Goal: Task Accomplishment & Management: Manage account settings

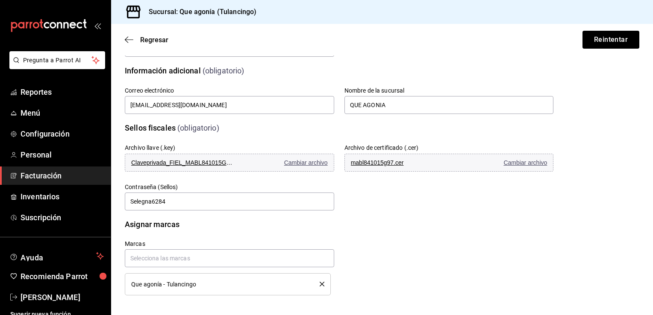
scroll to position [215, 0]
click at [179, 259] on input "text" at bounding box center [229, 258] width 209 height 18
click at [179, 261] on input "text" at bounding box center [229, 258] width 209 height 18
click at [162, 282] on span "Que agonía - Tulancingo" at bounding box center [163, 284] width 65 height 6
click at [186, 286] on span "Que agonía - Tulancingo" at bounding box center [163, 284] width 65 height 6
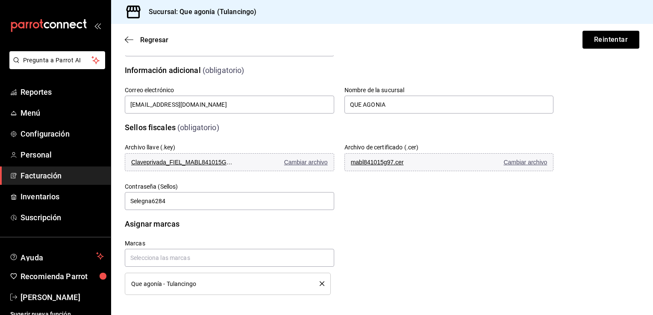
click at [140, 285] on span "Que agonía - Tulancingo" at bounding box center [163, 284] width 65 height 6
drag, startPoint x: 351, startPoint y: 282, endPoint x: 353, endPoint y: 274, distance: 8.5
click at [352, 282] on div "Marcas Que agonía - Tulancingo" at bounding box center [328, 258] width 449 height 76
click at [127, 281] on li "Que agonía - Tulancingo" at bounding box center [228, 284] width 206 height 22
click at [147, 256] on input "text" at bounding box center [229, 258] width 209 height 18
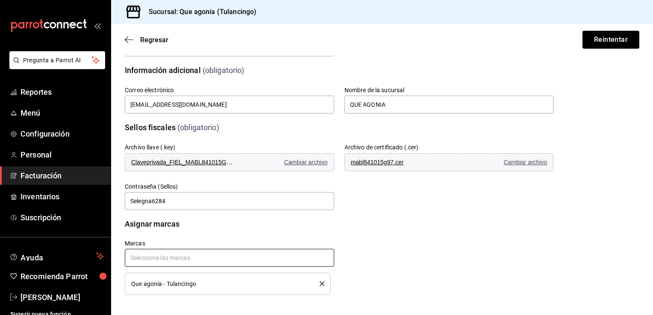
click at [214, 254] on input "text" at bounding box center [229, 258] width 209 height 18
click at [144, 282] on span "Que agonía - Tulancingo" at bounding box center [163, 284] width 65 height 6
click at [340, 279] on div "Marcas Que agonía - Tulancingo" at bounding box center [328, 258] width 449 height 76
click at [264, 293] on li "Que agonía - Tulancingo" at bounding box center [228, 284] width 206 height 22
click at [274, 285] on div "Que agonía - Tulancingo" at bounding box center [219, 284] width 176 height 6
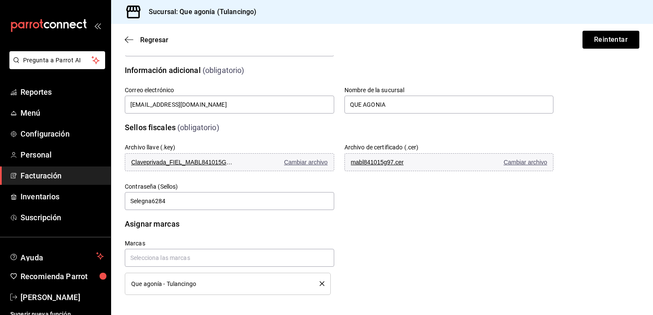
click at [158, 285] on span "Que agonía - Tulancingo" at bounding box center [163, 284] width 65 height 6
click at [361, 279] on div "Marcas Que agonía - Tulancingo" at bounding box center [328, 258] width 449 height 76
click at [320, 282] on icon "borrar" at bounding box center [322, 284] width 5 height 5
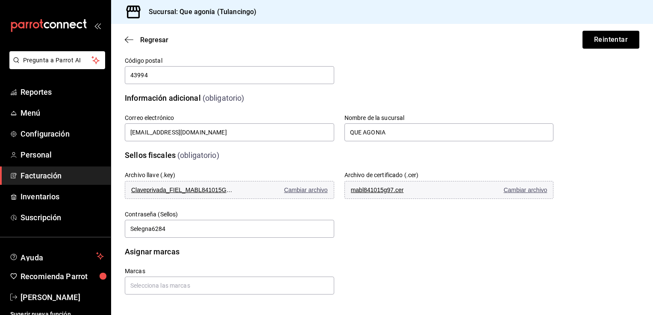
click at [316, 296] on main "Regresar Reintentar Datos de emisión (obligatorio) RFC MABL841015G97 Régimen fi…" at bounding box center [382, 75] width 542 height 479
click at [229, 292] on input "text" at bounding box center [229, 286] width 209 height 18
click at [188, 273] on li "Que agonía - Tulancingo" at bounding box center [228, 266] width 206 height 14
click at [470, 315] on html "Pregunta a Parrot AI Reportes Menú Configuración Personal Facturación Inventari…" at bounding box center [326, 157] width 653 height 315
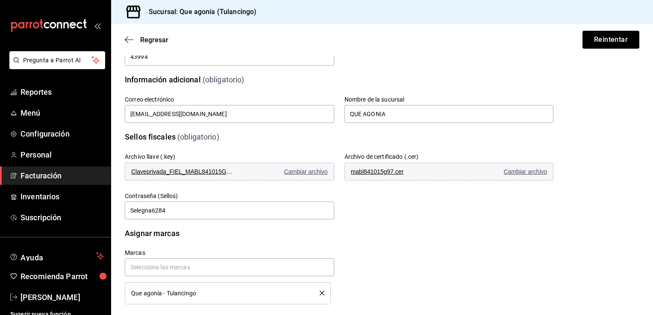
scroll to position [215, 0]
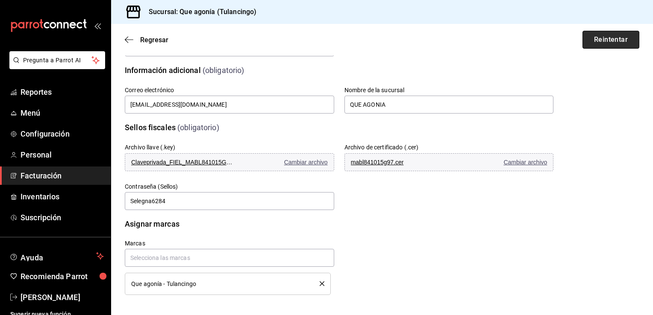
click at [604, 47] on button "Reintentar" at bounding box center [610, 40] width 57 height 18
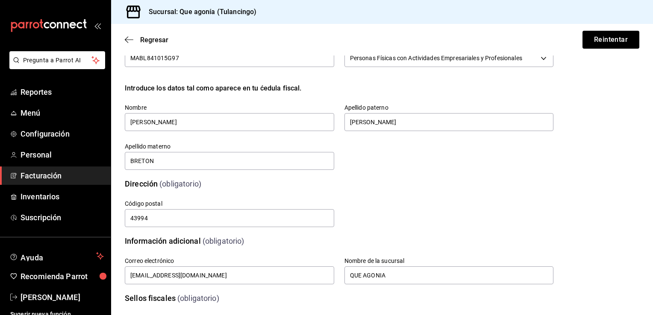
scroll to position [0, 0]
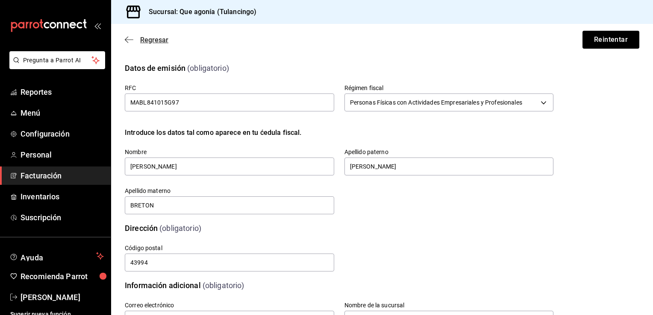
click at [133, 39] on icon "button" at bounding box center [129, 40] width 9 height 8
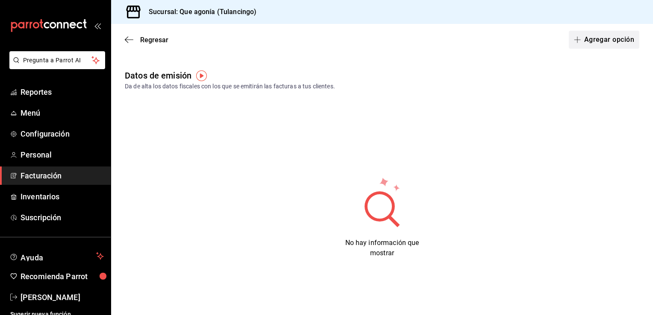
click at [596, 41] on font "Agregar opción" at bounding box center [609, 40] width 50 height 8
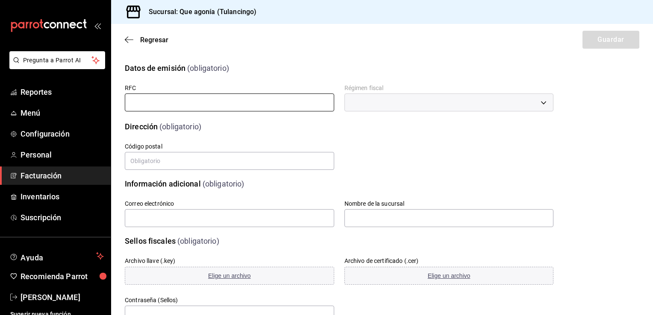
click at [241, 106] on input "text" at bounding box center [229, 103] width 209 height 18
type input "MABL841015G97"
type input "43994"
type input "queagonia5@gmail.com"
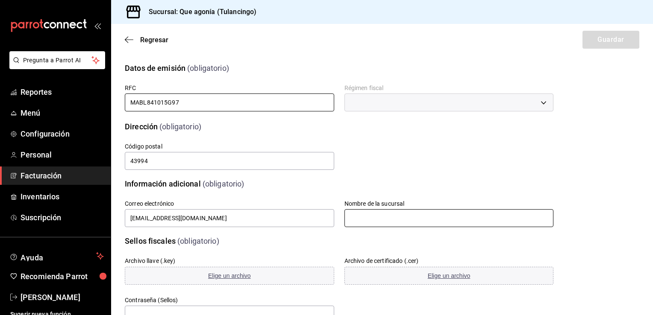
type input "QUE AGONIA"
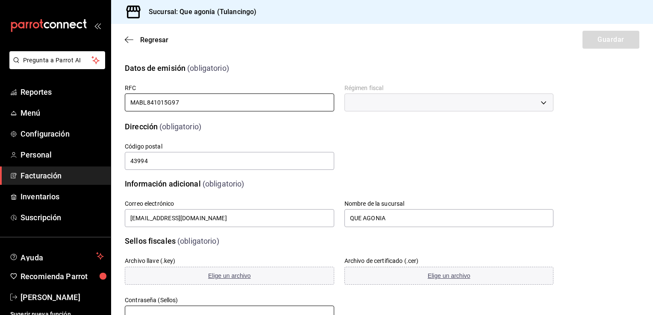
type input "Selegna6284"
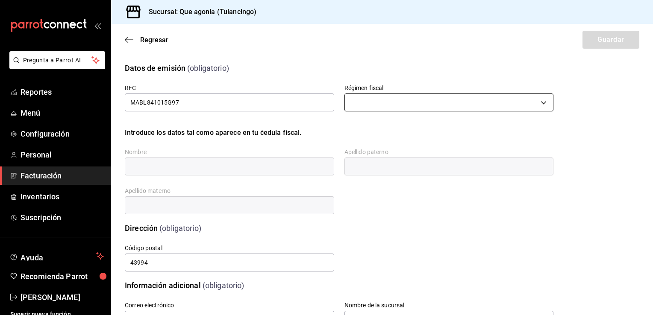
click at [384, 97] on body "Pregunta a Parrot AI Reportes Menú Configuración Personal Facturación Inventari…" at bounding box center [326, 157] width 653 height 315
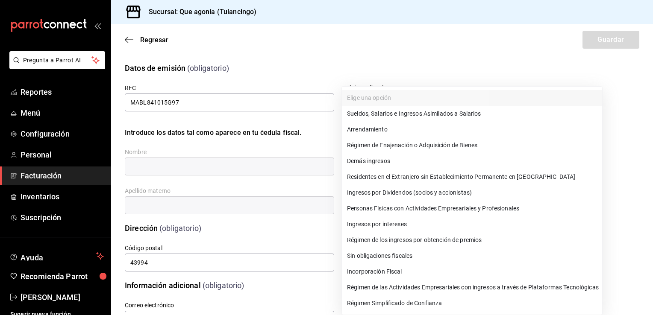
click at [381, 208] on li "Personas Físicas con Actividades Empresariales y Profesionales" at bounding box center [472, 209] width 260 height 16
type input "612"
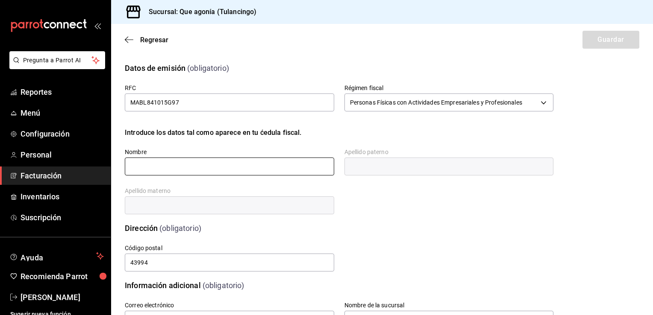
click at [262, 170] on input "text" at bounding box center [229, 167] width 209 height 18
type input "LEONOR"
click at [369, 170] on input "text" at bounding box center [448, 167] width 209 height 18
type input "[PERSON_NAME]"
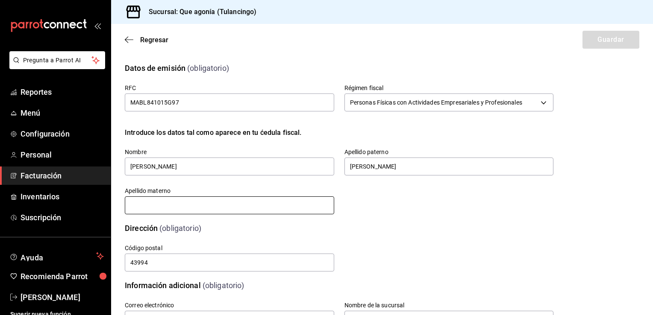
click at [244, 204] on input "text" at bounding box center [229, 206] width 209 height 18
type input "BRETON"
click at [241, 231] on div "Calle # exterior # interior Código postal 43994 Estado Elige una opción 0 Munic…" at bounding box center [328, 248] width 449 height 49
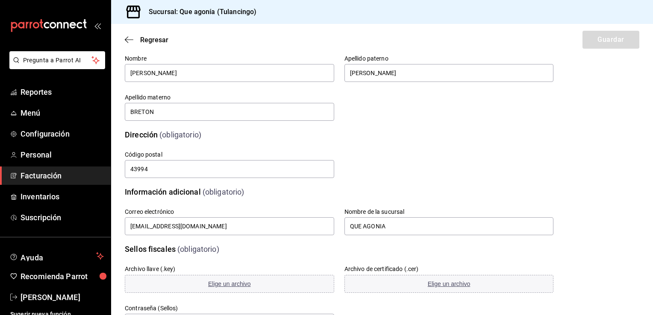
scroll to position [171, 0]
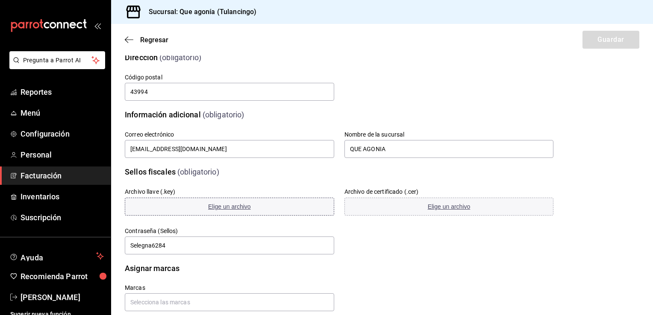
click at [232, 207] on span "Elige un archivo" at bounding box center [229, 206] width 43 height 7
click at [436, 211] on button "Elige un archivo" at bounding box center [448, 207] width 209 height 18
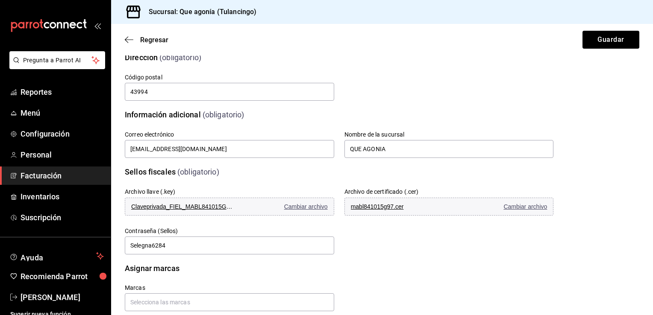
click at [421, 260] on div "Asignar marcas" at bounding box center [333, 263] width 439 height 22
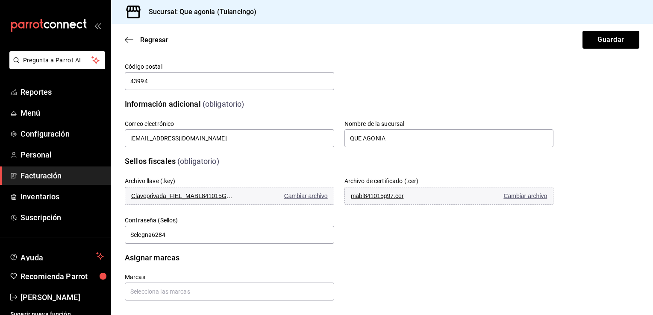
scroll to position [188, 0]
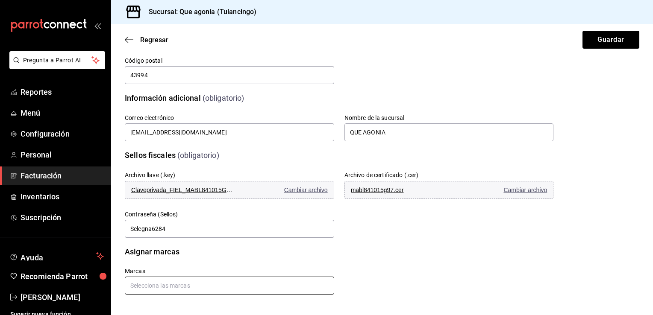
click at [183, 286] on input "text" at bounding box center [229, 286] width 209 height 18
click at [165, 267] on li "Que agonía - Tulancingo" at bounding box center [228, 266] width 206 height 14
click at [393, 266] on div "Marcas Que agonía - Tulancingo" at bounding box center [328, 285] width 449 height 76
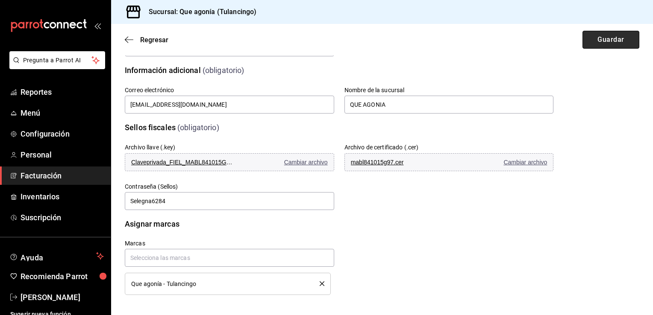
click at [609, 45] on button "Guardar" at bounding box center [610, 40] width 57 height 18
click at [302, 162] on span "Cambiar archivo" at bounding box center [306, 162] width 44 height 7
click at [297, 160] on span "Cambiar archivo" at bounding box center [306, 162] width 44 height 7
click at [254, 197] on input "Selegna6284" at bounding box center [229, 201] width 209 height 18
click at [297, 166] on button "Claveprivada_FIEL_MABL841015G97_20240806_142119.key Cambiar archivo" at bounding box center [229, 162] width 209 height 18
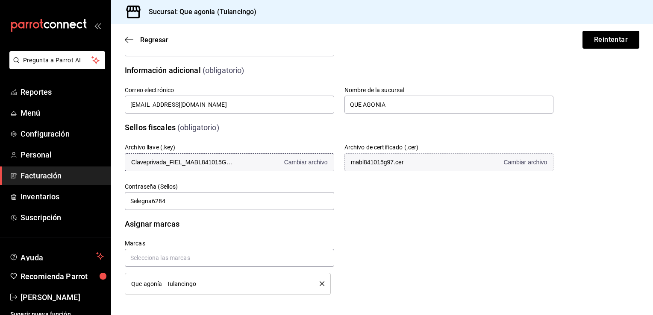
click at [300, 160] on span "Cambiar archivo" at bounding box center [306, 162] width 44 height 7
click at [292, 161] on span "Cambiar archivo" at bounding box center [306, 162] width 44 height 7
click at [240, 161] on button "Claveprivada_FIEL_MABL841015G97_20240806_142119.key Cambiar archivo" at bounding box center [229, 162] width 209 height 18
click at [190, 162] on span "Claveprivada_FIEL_MABL841015G97_20240806_142119.key" at bounding box center [182, 162] width 103 height 7
click at [27, 174] on font "Facturación" at bounding box center [41, 175] width 41 height 9
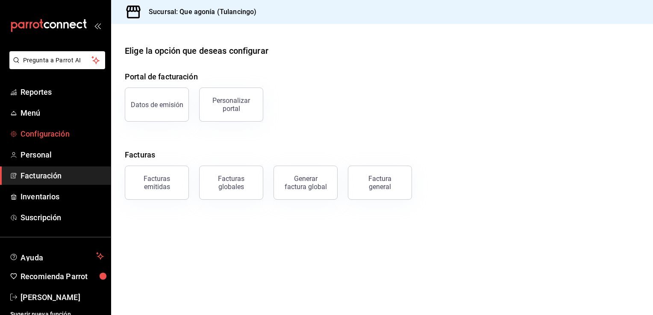
click at [32, 136] on font "Configuración" at bounding box center [45, 133] width 49 height 9
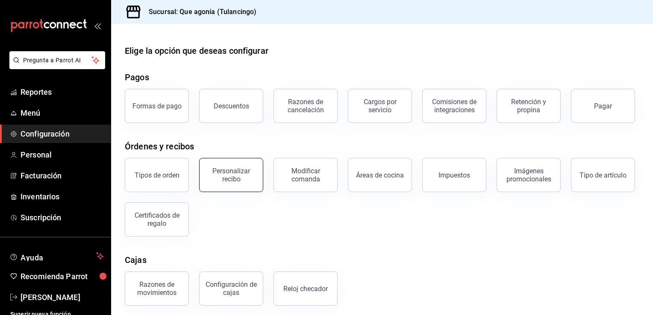
click at [235, 192] on button "Personalizar recibo" at bounding box center [231, 175] width 64 height 34
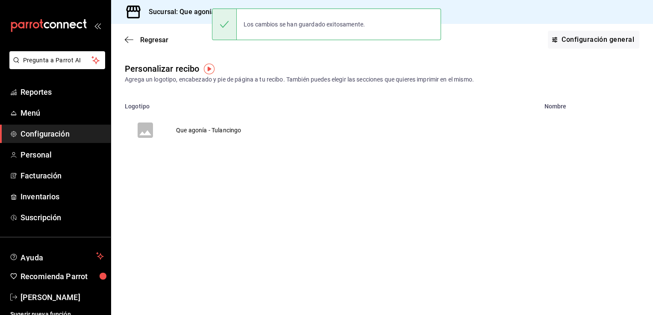
click at [217, 129] on td "Que agonía - Tulancingo" at bounding box center [208, 130] width 85 height 41
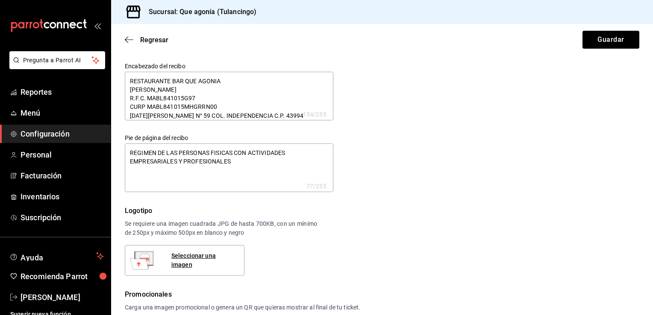
type textarea "x"
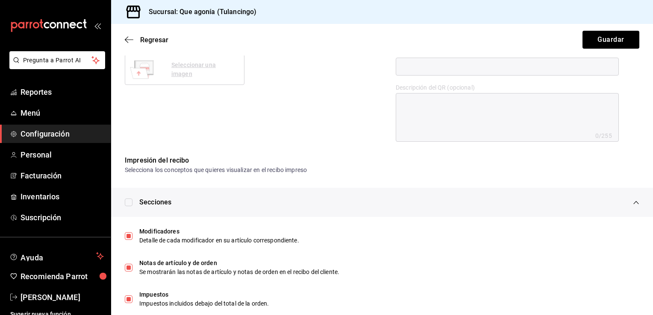
scroll to position [384, 0]
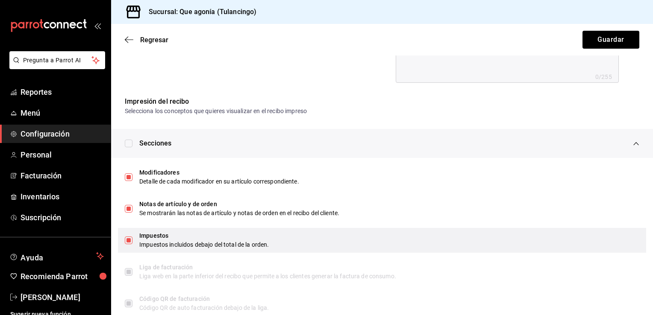
click at [127, 241] on input "checkbox" at bounding box center [129, 241] width 8 height 8
checkbox input "false"
type textarea "x"
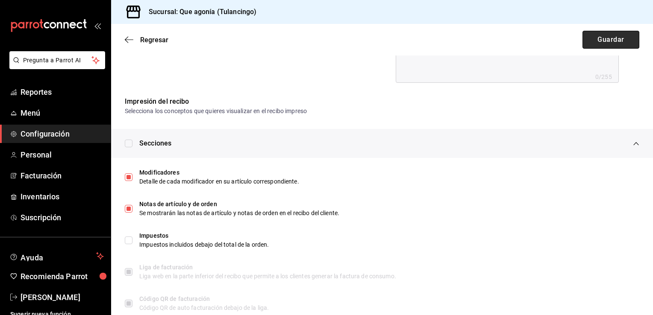
click at [603, 44] on button "Guardar" at bounding box center [610, 40] width 57 height 18
type textarea "x"
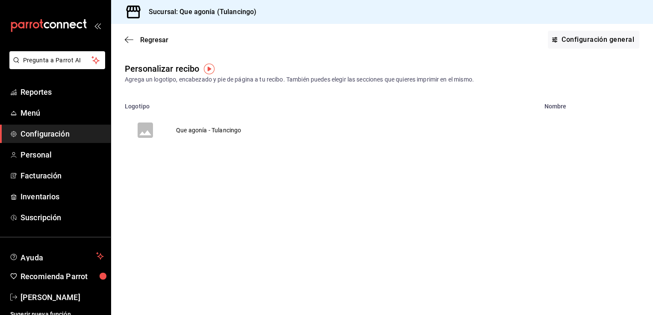
click at [44, 134] on font "Configuración" at bounding box center [45, 133] width 49 height 9
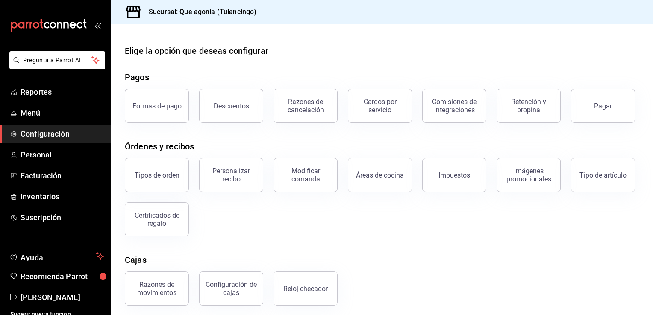
click at [189, 109] on div "Descuentos" at bounding box center [226, 101] width 74 height 44
click at [181, 109] on button "Formas de pago" at bounding box center [157, 106] width 64 height 34
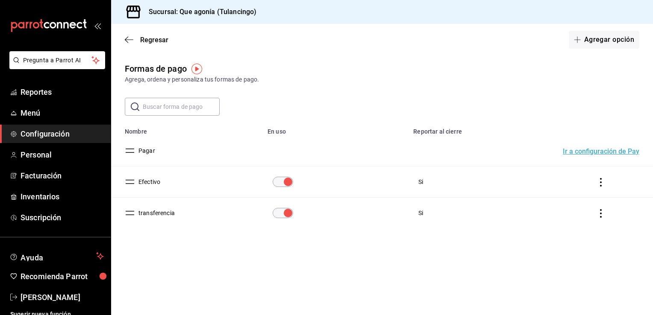
click at [602, 184] on icon "Acciones" at bounding box center [600, 182] width 9 height 9
click at [628, 174] on div at bounding box center [326, 157] width 653 height 315
click at [34, 116] on font "Menú" at bounding box center [31, 113] width 20 height 9
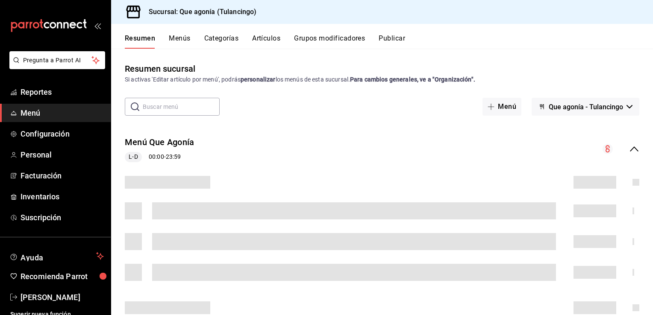
click at [276, 37] on button "Artículos" at bounding box center [266, 41] width 28 height 15
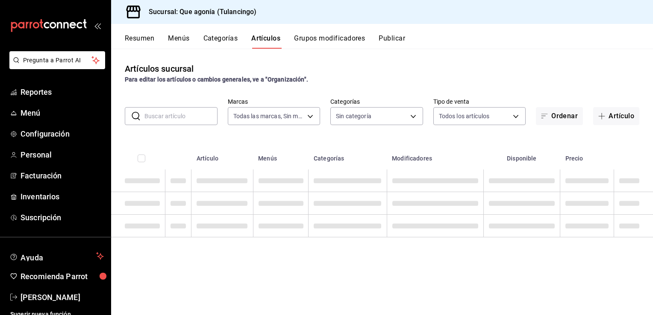
type input "38ab71ae-aa46-410b-8f45-e78ebe82e8db"
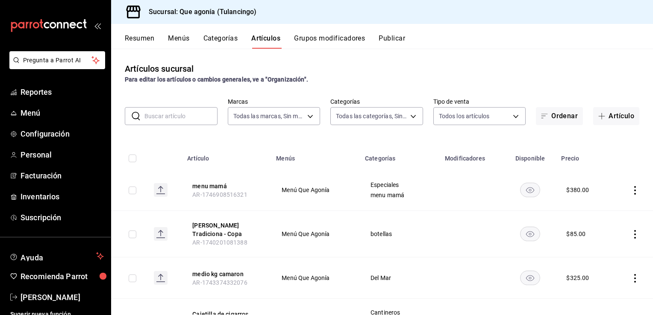
type input "b565bf5c-e42b-430a-8b67-8d6629a10210,3143f5b6-9559-4410-a361-526b02a85861,cbfa7…"
click at [272, 38] on button "Artículos" at bounding box center [265, 41] width 29 height 15
click at [232, 41] on button "Categorías" at bounding box center [220, 41] width 35 height 15
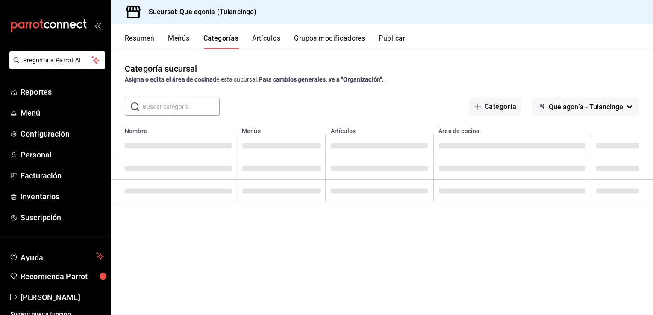
click at [175, 41] on button "Menús" at bounding box center [178, 41] width 21 height 15
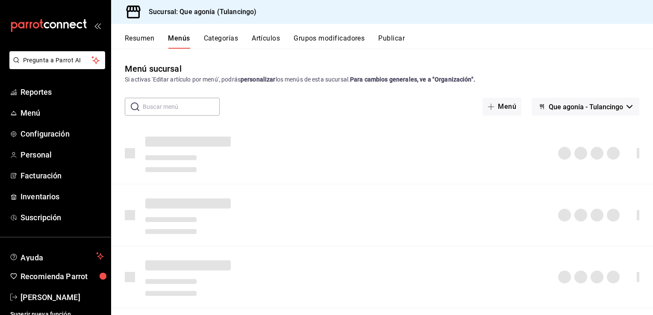
click at [274, 37] on button "Artículos" at bounding box center [266, 41] width 28 height 15
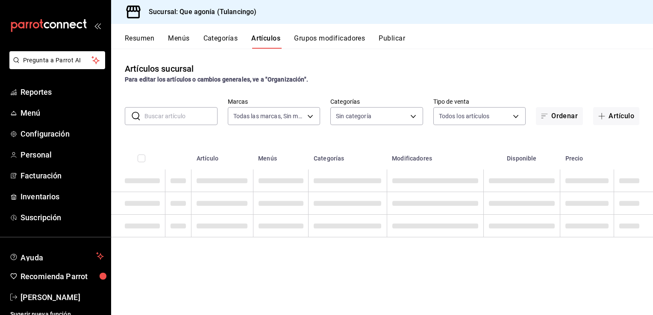
type input "38ab71ae-aa46-410b-8f45-e78ebe82e8db"
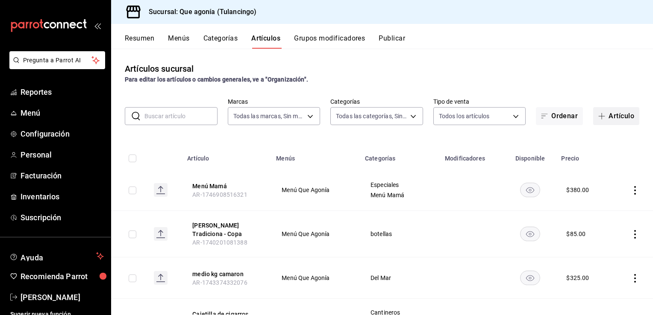
type input "b565bf5c-e42b-430a-8b67-8d6629a10210,3143f5b6-9559-4410-a361-526b02a85861,cbfa7…"
click at [614, 119] on font "Artículo" at bounding box center [621, 116] width 26 height 8
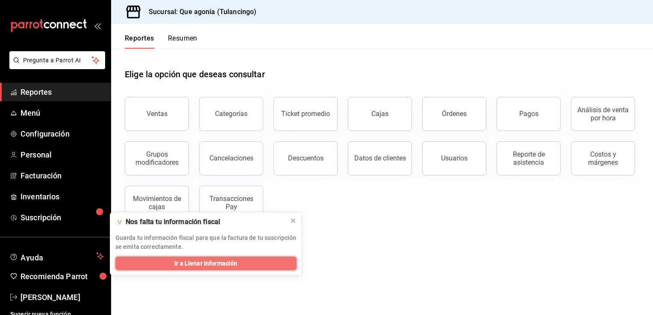
click at [200, 263] on span "Ir a Llenar Información" at bounding box center [205, 263] width 63 height 9
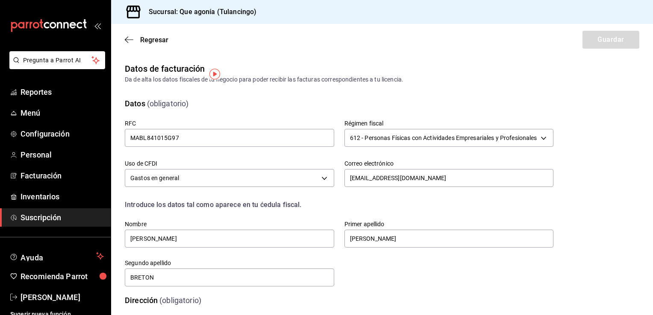
scroll to position [50, 0]
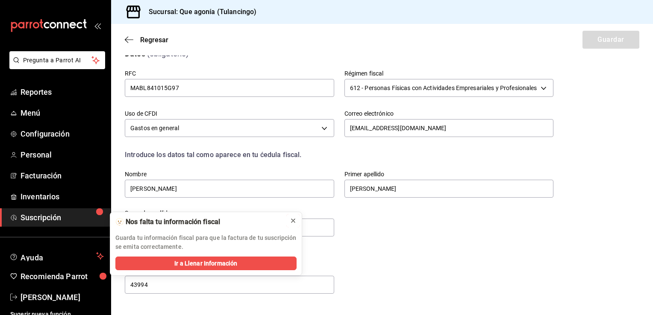
click at [291, 221] on icon at bounding box center [293, 220] width 7 height 7
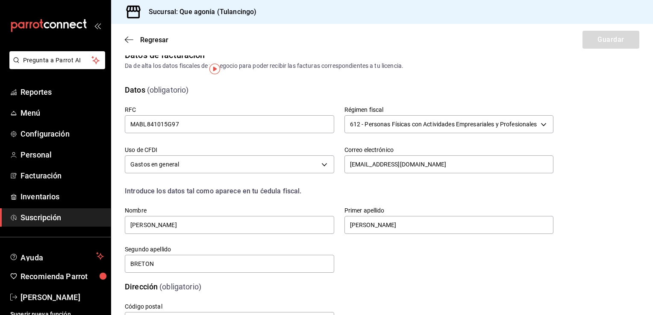
scroll to position [0, 0]
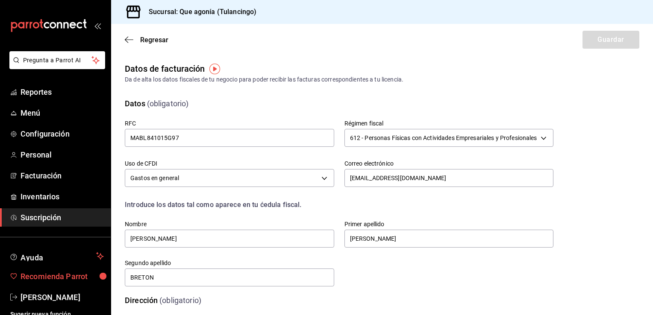
click at [70, 275] on font "Recomienda Parrot" at bounding box center [54, 276] width 67 height 9
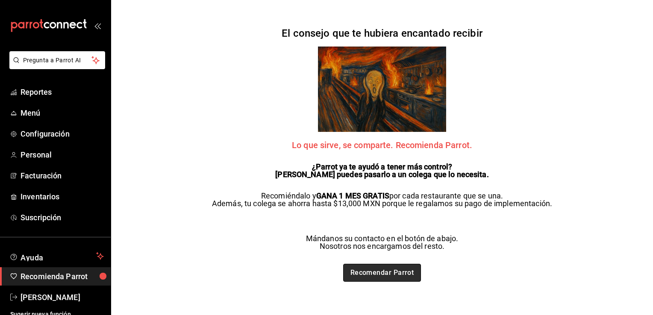
click at [377, 275] on link "Recomendar Parrot" at bounding box center [382, 273] width 78 height 18
click at [44, 115] on span "Menú" at bounding box center [62, 113] width 83 height 12
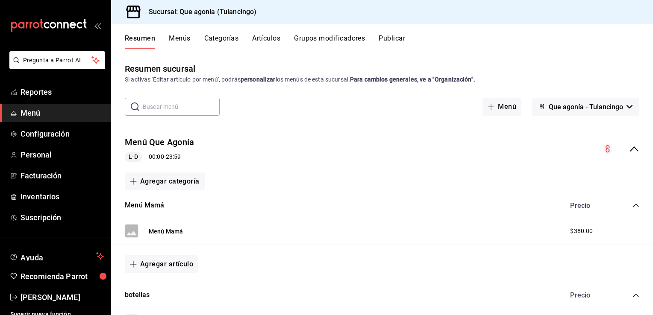
click at [182, 39] on button "Menús" at bounding box center [179, 41] width 21 height 15
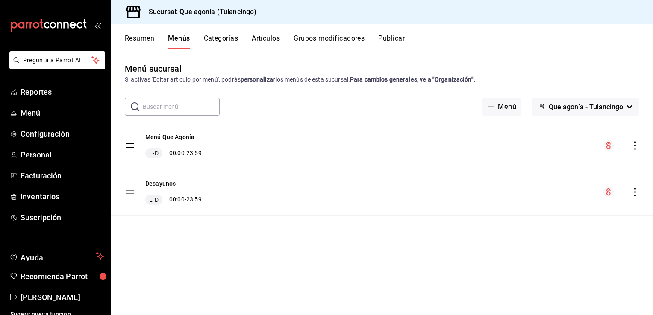
click at [220, 38] on button "Categorías" at bounding box center [221, 41] width 35 height 15
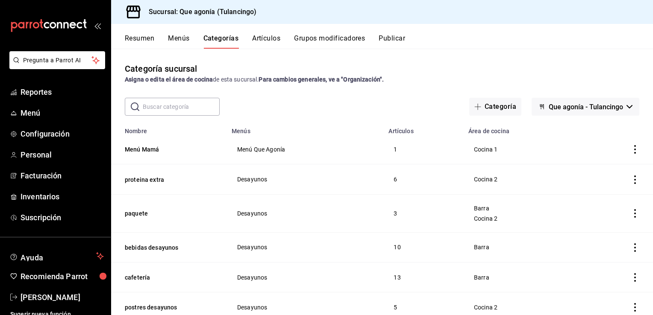
click at [260, 38] on button "Artículos" at bounding box center [266, 41] width 28 height 15
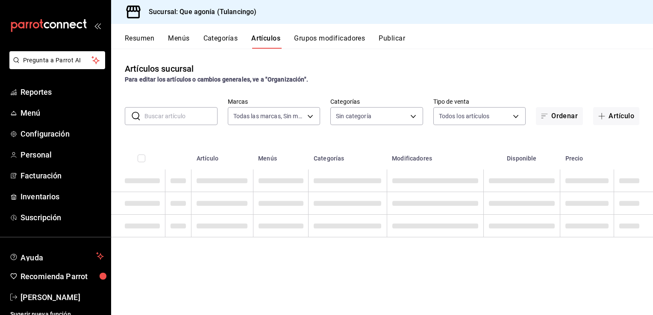
type input "38ab71ae-aa46-410b-8f45-e78ebe82e8db"
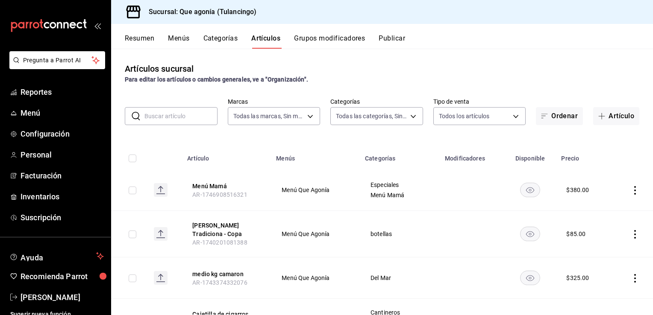
type input "b565bf5c-e42b-430a-8b67-8d6629a10210,3143f5b6-9559-4410-a361-526b02a85861,cbfa7…"
click at [617, 115] on font "Artículo" at bounding box center [621, 116] width 26 height 8
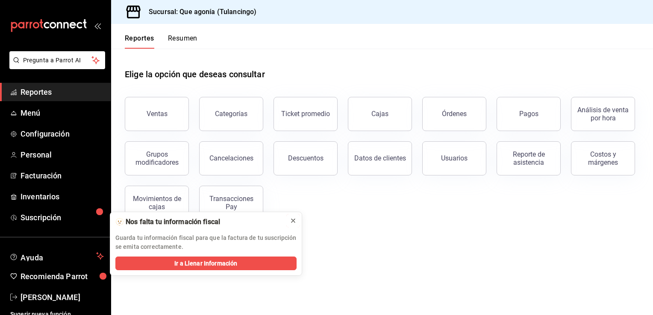
click at [290, 222] on icon at bounding box center [293, 220] width 7 height 7
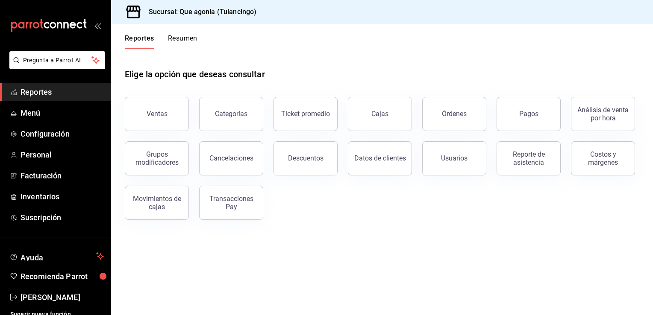
click at [147, 276] on main "Elige la opción que deseas consultar Ventas Categorías Ticket promedio Cajas Ór…" at bounding box center [382, 182] width 542 height 267
click at [21, 209] on link "Suscripción" at bounding box center [55, 217] width 111 height 18
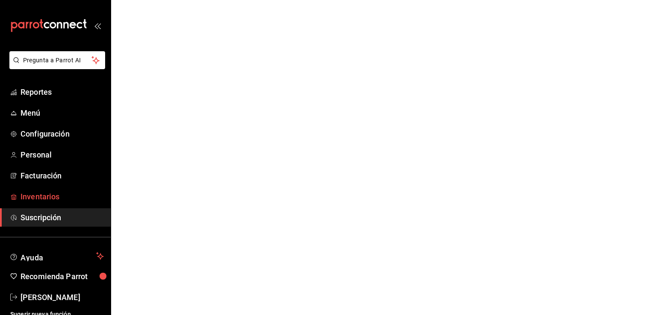
click at [27, 195] on font "Inventarios" at bounding box center [40, 196] width 39 height 9
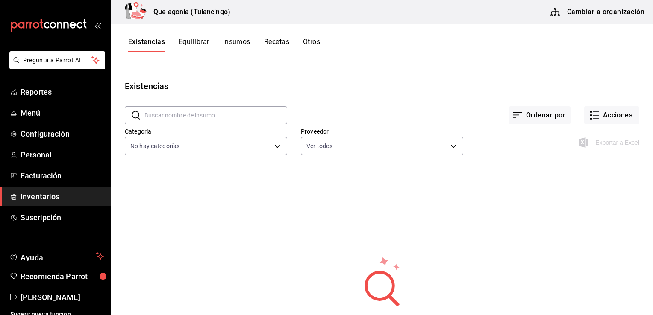
click at [270, 46] on button "Recetas" at bounding box center [276, 45] width 25 height 15
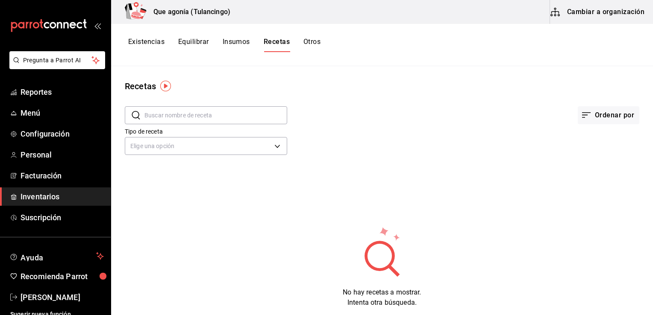
click at [183, 107] on input "text" at bounding box center [215, 115] width 143 height 17
click at [183, 114] on input "text" at bounding box center [215, 115] width 143 height 17
click at [177, 138] on body "Pregunta a Parrot AI Reportes Menú Configuración Personal Facturación Inventari…" at bounding box center [326, 154] width 653 height 309
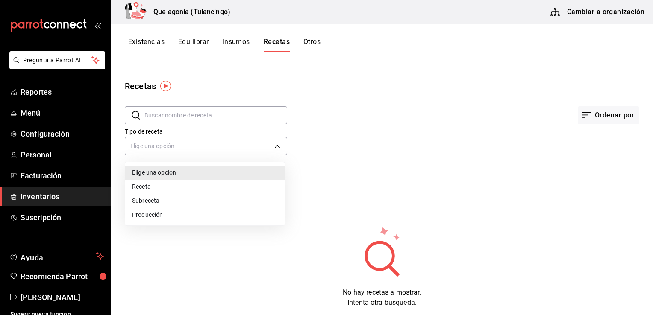
click at [177, 144] on div at bounding box center [326, 157] width 653 height 315
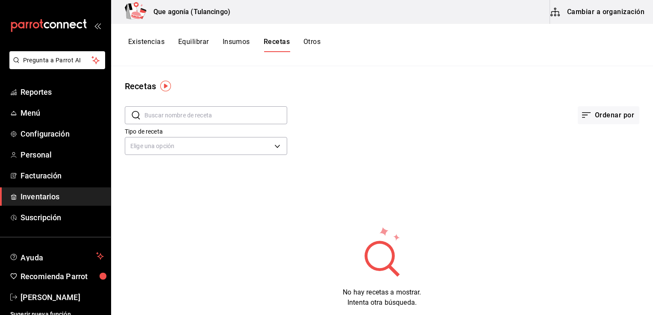
click at [522, 126] on div "Tipo de receta Elige una opción default" at bounding box center [375, 134] width 528 height 47
click at [581, 114] on icon "button" at bounding box center [586, 115] width 10 height 10
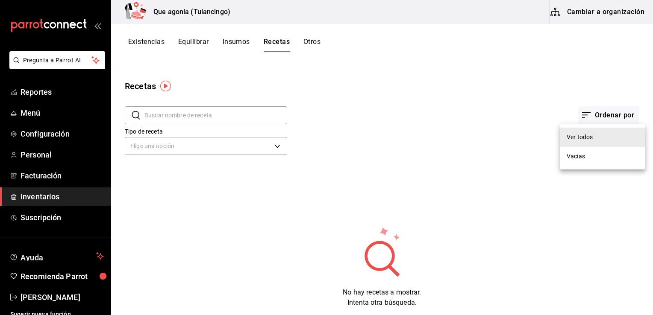
click at [444, 118] on div at bounding box center [326, 157] width 653 height 315
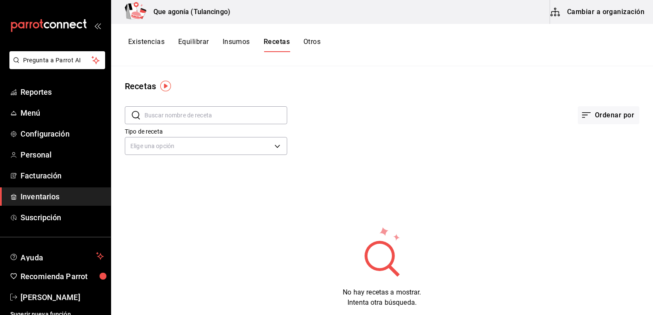
click at [157, 45] on font "Existencias" at bounding box center [146, 42] width 36 height 9
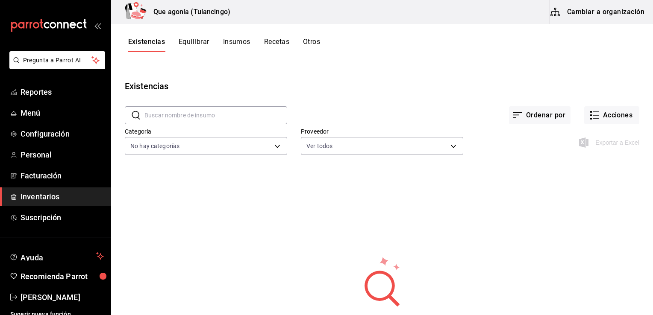
click at [199, 41] on button "Equilibrar" at bounding box center [194, 45] width 31 height 15
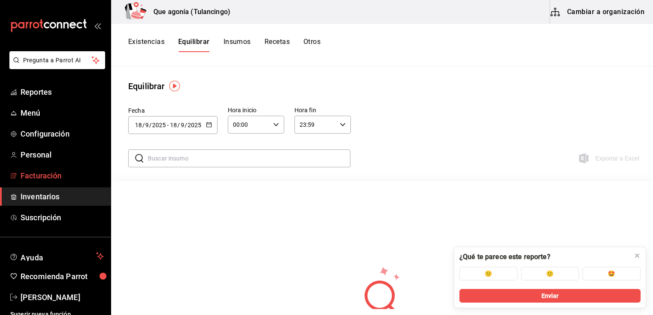
click at [37, 179] on font "Facturación" at bounding box center [41, 175] width 41 height 9
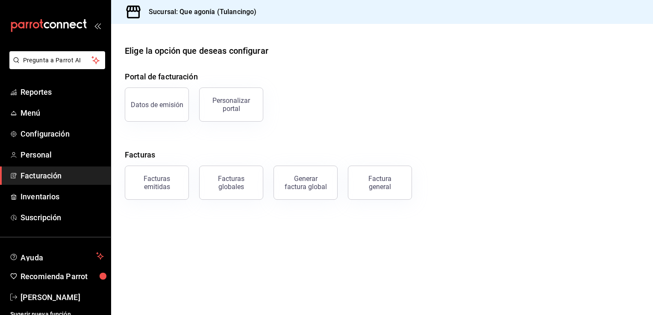
click at [238, 93] on button "Personalizar portal" at bounding box center [231, 105] width 64 height 34
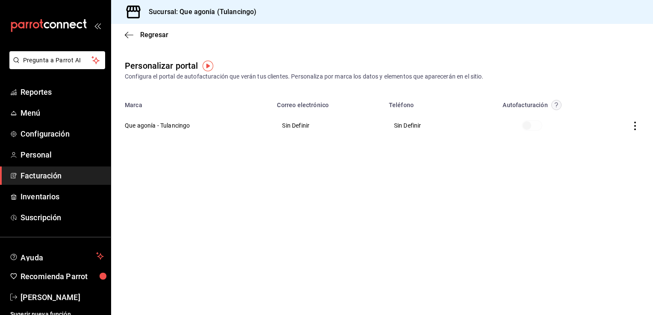
click at [143, 129] on th "Que agonía - Tulancingo" at bounding box center [191, 125] width 161 height 31
click at [637, 124] on icon "button" at bounding box center [635, 126] width 9 height 9
click at [592, 112] on font "Editar" at bounding box center [585, 115] width 16 height 7
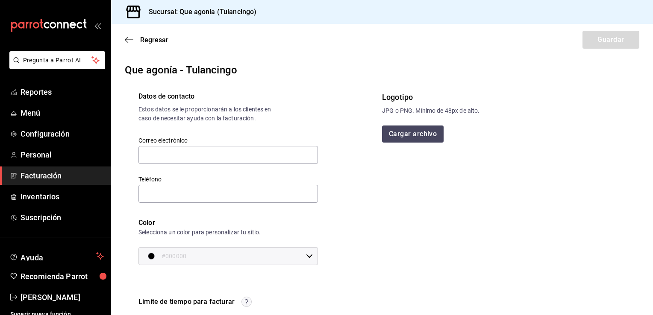
click at [307, 255] on icon at bounding box center [309, 256] width 7 height 7
click at [352, 238] on div at bounding box center [326, 157] width 653 height 315
drag, startPoint x: 183, startPoint y: 163, endPoint x: 184, endPoint y: 157, distance: 6.0
click at [183, 163] on input "text" at bounding box center [227, 155] width 179 height 18
click at [186, 146] on input "text" at bounding box center [227, 155] width 179 height 18
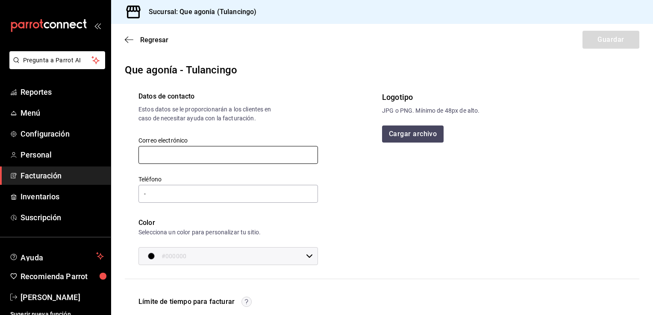
type input "[EMAIL_ADDRESS][DOMAIN_NAME]"
click at [184, 185] on input "-" at bounding box center [227, 194] width 179 height 18
drag, startPoint x: 178, startPoint y: 196, endPoint x: 134, endPoint y: 200, distance: 43.7
click at [134, 200] on div "Teléfono -" at bounding box center [223, 184] width 190 height 39
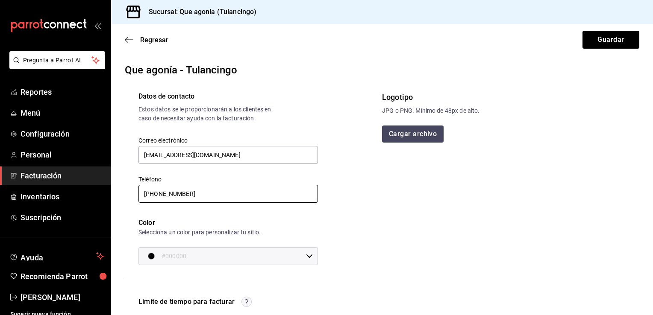
type input "77 5111-1822"
click at [386, 214] on div "Logotipo JPG o PNG. Mínimo de 48px de alto. Cargar archivo" at bounding box center [504, 178] width 244 height 174
click at [406, 134] on button "Cargar archivo" at bounding box center [413, 134] width 62 height 17
click at [413, 134] on button "Cargar archivo" at bounding box center [413, 134] width 62 height 17
click at [597, 44] on button "Guardar" at bounding box center [610, 40] width 57 height 18
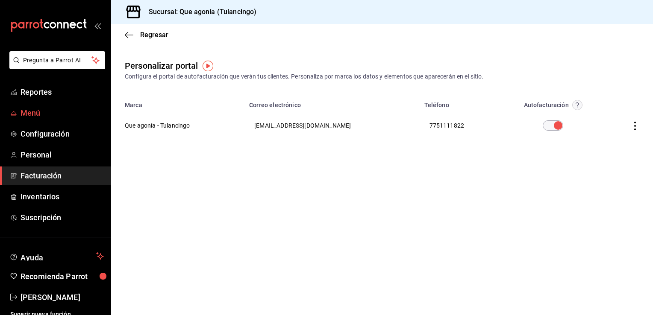
click at [34, 111] on font "Menú" at bounding box center [31, 113] width 20 height 9
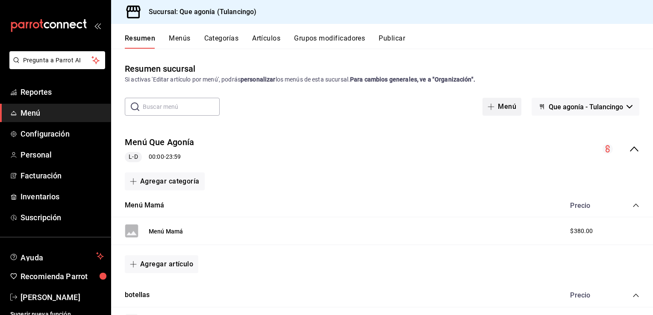
click at [498, 106] on font "Menú" at bounding box center [507, 107] width 18 height 8
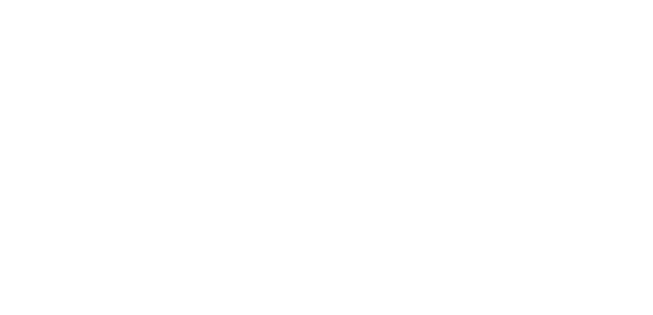
click at [173, 3] on html at bounding box center [326, 1] width 653 height 3
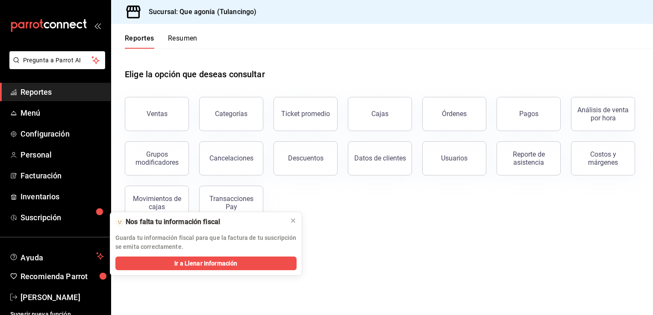
click at [435, 40] on header "Reportes Resumen" at bounding box center [382, 36] width 542 height 25
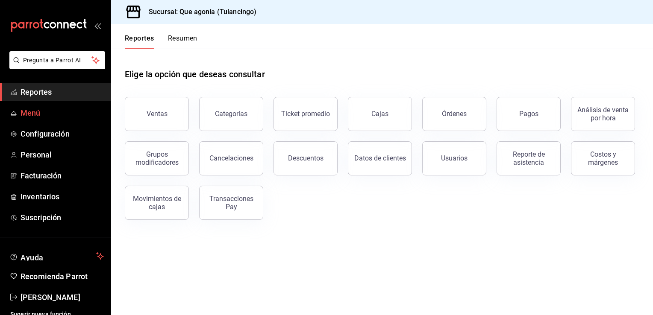
click at [65, 114] on span "Menú" at bounding box center [62, 113] width 83 height 12
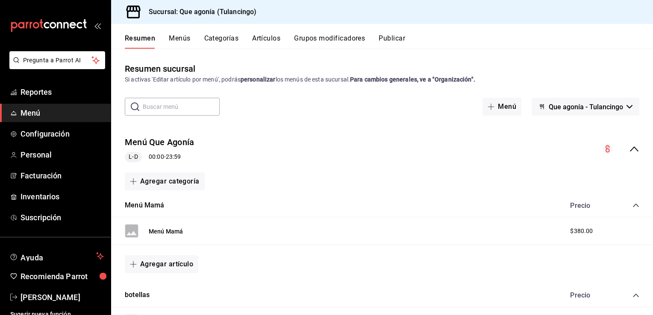
click at [270, 41] on button "Artículos" at bounding box center [266, 41] width 28 height 15
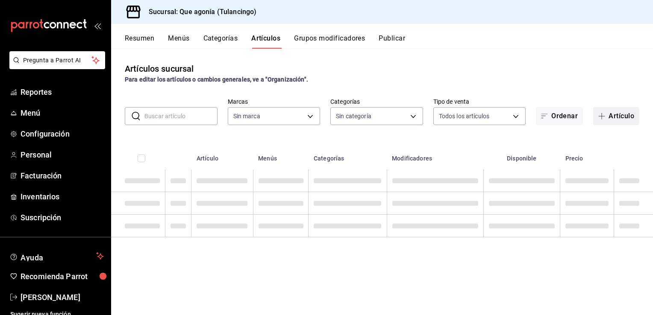
type input "38ab71ae-aa46-410b-8f45-e78ebe82e8db"
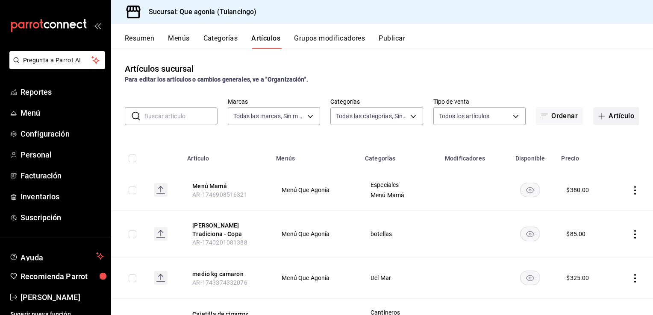
type input "b565bf5c-e42b-430a-8b67-8d6629a10210,3143f5b6-9559-4410-a361-526b02a85861,cbfa7…"
click at [598, 118] on span "button" at bounding box center [603, 116] width 10 height 7
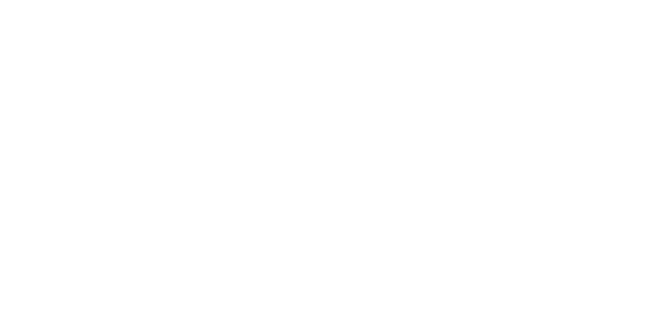
drag, startPoint x: 645, startPoint y: 1, endPoint x: 244, endPoint y: 92, distance: 410.6
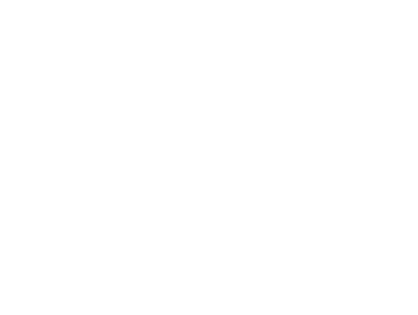
click at [251, 3] on html at bounding box center [209, 1] width 418 height 3
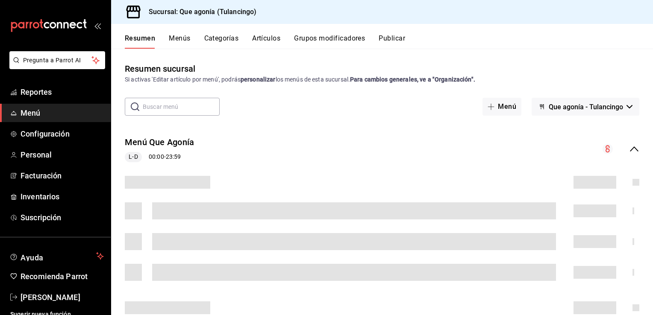
click at [417, 12] on div "Sucursal: Que agonía (Tulancingo)" at bounding box center [382, 12] width 542 height 24
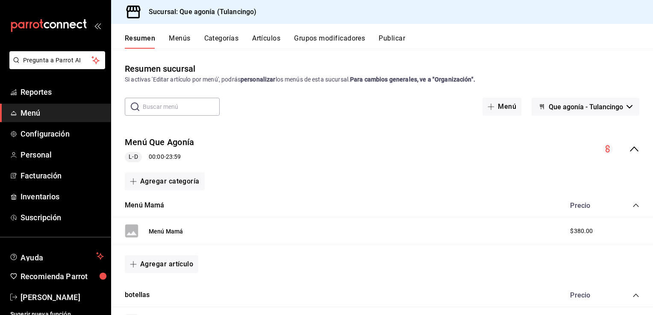
click at [417, 113] on button "Que agonía - Tulancingo" at bounding box center [585, 107] width 108 height 18
click at [417, 88] on div at bounding box center [326, 157] width 653 height 315
click at [44, 150] on font "Personal" at bounding box center [36, 154] width 31 height 9
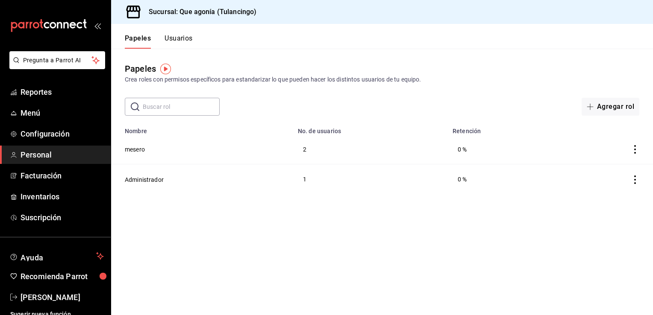
click at [170, 39] on button "Usuarios" at bounding box center [178, 41] width 28 height 15
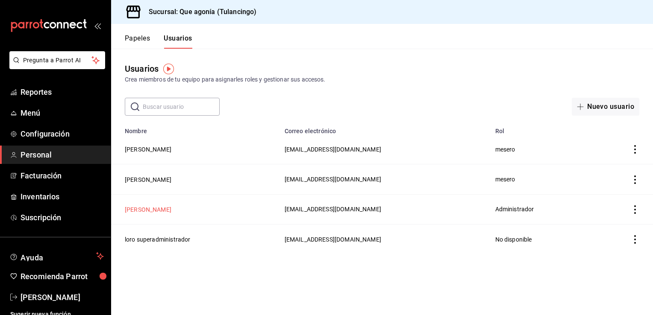
click at [163, 208] on button "[PERSON_NAME]" at bounding box center [148, 209] width 47 height 9
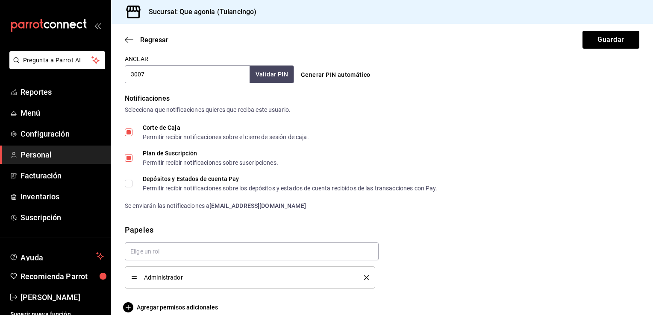
scroll to position [414, 0]
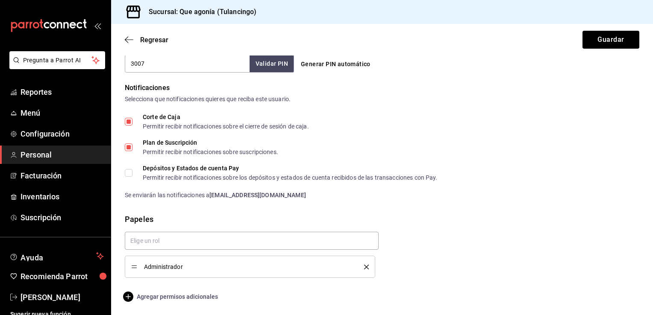
click at [161, 297] on font "Agregar permisos adicionales" at bounding box center [177, 296] width 81 height 7
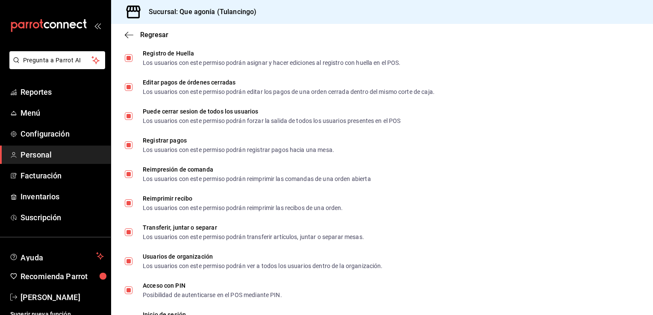
scroll to position [1300, 0]
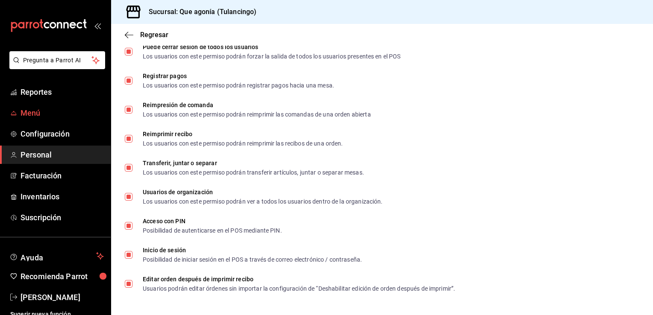
click at [38, 118] on span "Menú" at bounding box center [62, 113] width 83 height 12
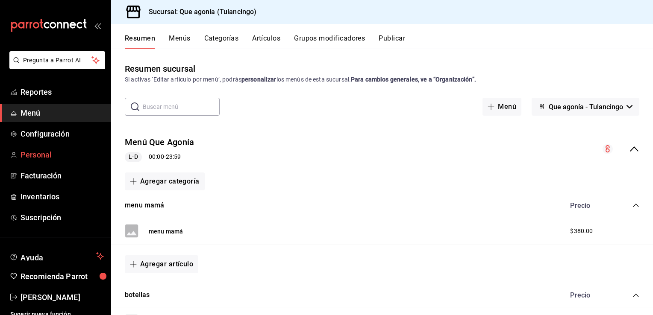
click at [42, 157] on span "Personal" at bounding box center [62, 155] width 83 height 12
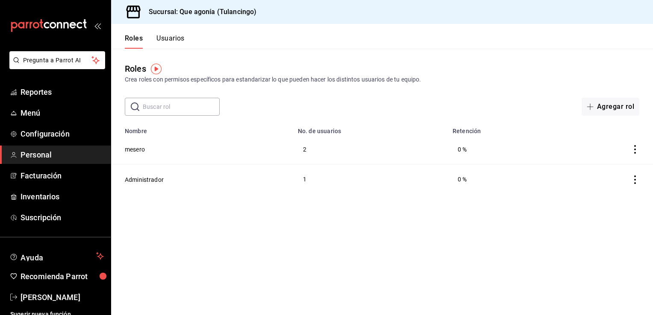
click at [175, 36] on button "Usuarios" at bounding box center [170, 41] width 28 height 15
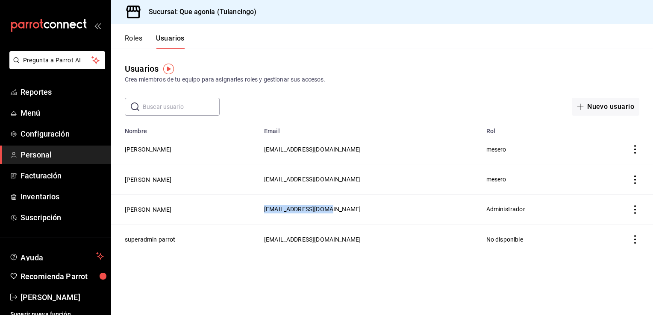
drag, startPoint x: 287, startPoint y: 210, endPoint x: 333, endPoint y: 209, distance: 46.1
click at [333, 209] on td "[EMAIL_ADDRESS][DOMAIN_NAME]" at bounding box center [370, 209] width 222 height 30
copy span "[EMAIL_ADDRESS][DOMAIN_NAME]"
click at [341, 274] on main "Usuarios Crea miembros de tu equipo para asignarles roles y gestionar sus acces…" at bounding box center [382, 182] width 542 height 267
click at [417, 18] on div "Sucursal: Que agonía (Tulancingo)" at bounding box center [382, 12] width 542 height 24
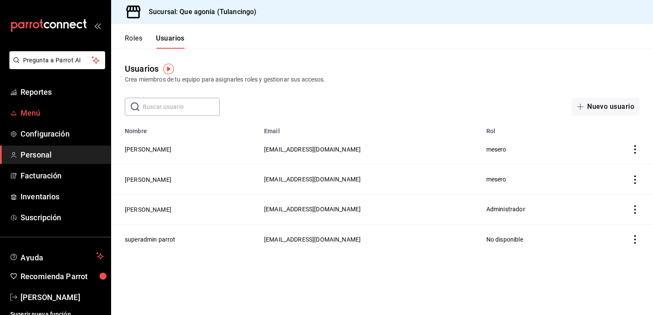
click at [51, 110] on span "Menú" at bounding box center [62, 113] width 83 height 12
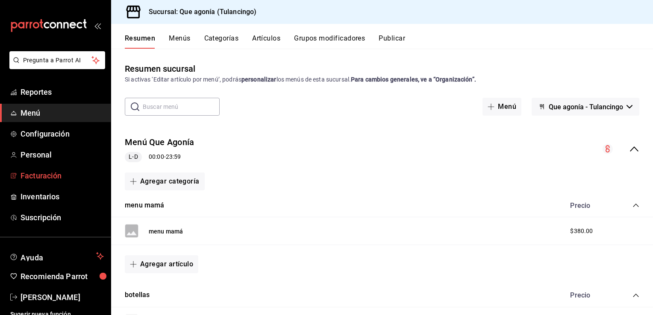
click at [42, 173] on span "Facturación" at bounding box center [62, 176] width 83 height 12
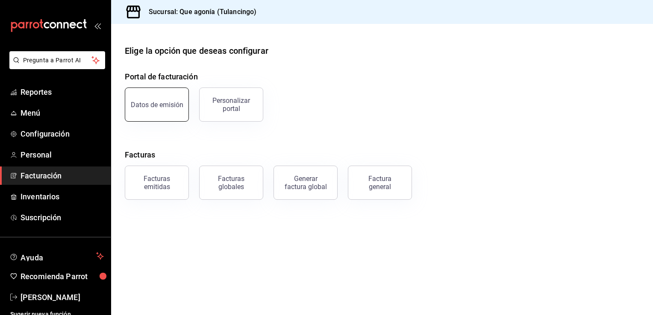
click at [172, 100] on button "Datos de emisión" at bounding box center [157, 105] width 64 height 34
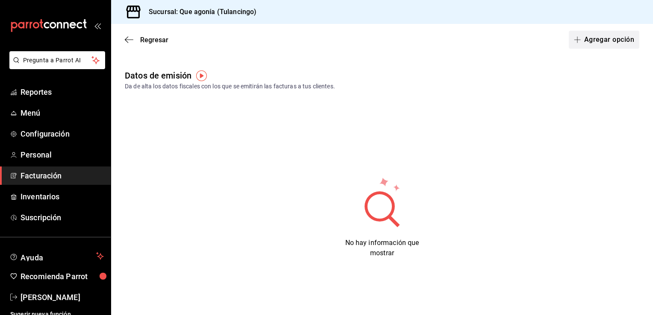
click at [417, 41] on icon "button" at bounding box center [577, 39] width 7 height 7
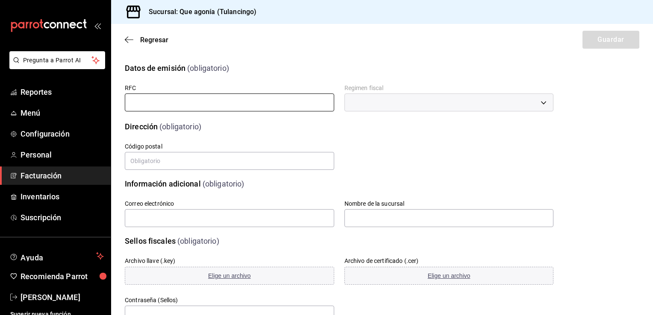
click at [185, 105] on input "text" at bounding box center [229, 103] width 209 height 18
type input "MABL841015G97"
type input "43994"
type input "[EMAIL_ADDRESS][DOMAIN_NAME]"
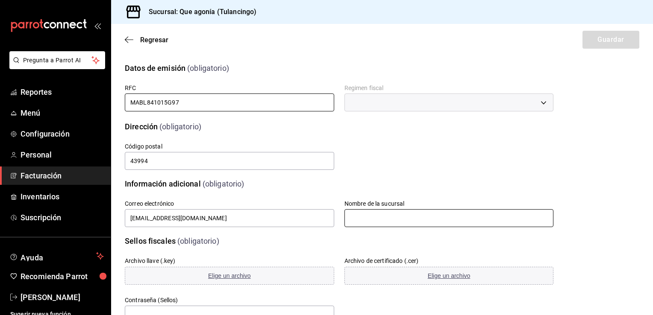
type input "QUE AGONIA"
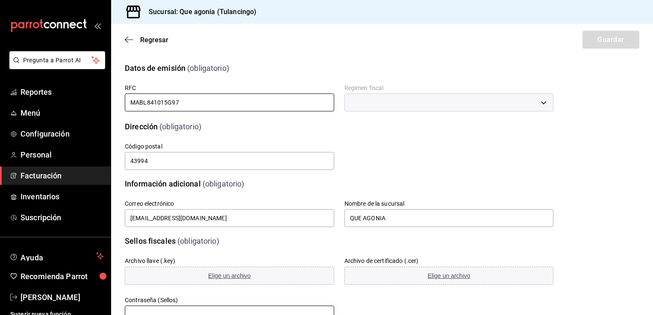
type input "Selegna6284"
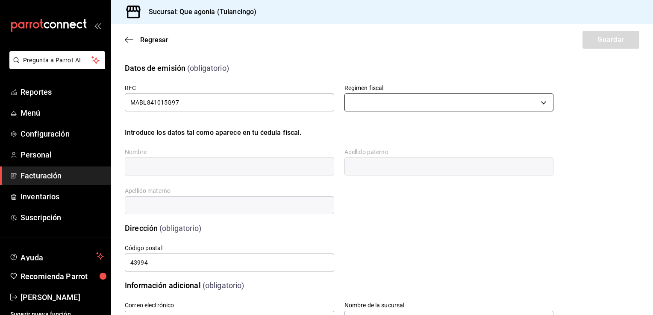
click at [385, 97] on body "Pregunta a Parrot AI Reportes Menú Configuración Personal Facturación Inventari…" at bounding box center [326, 157] width 653 height 315
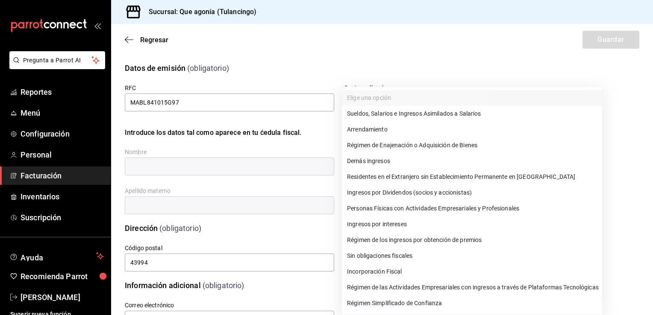
click at [386, 208] on li "Personas Físicas con Actividades Empresariales y Profesionales" at bounding box center [472, 209] width 260 height 16
type input "612"
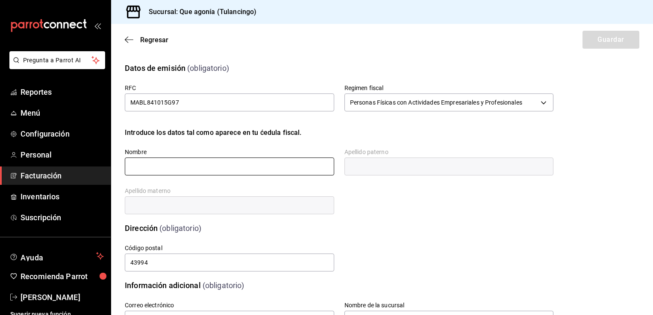
click at [233, 173] on input "text" at bounding box center [229, 167] width 209 height 18
type input "LEONOR"
click at [367, 161] on input "text" at bounding box center [448, 167] width 209 height 18
type input "MARTINEZ"
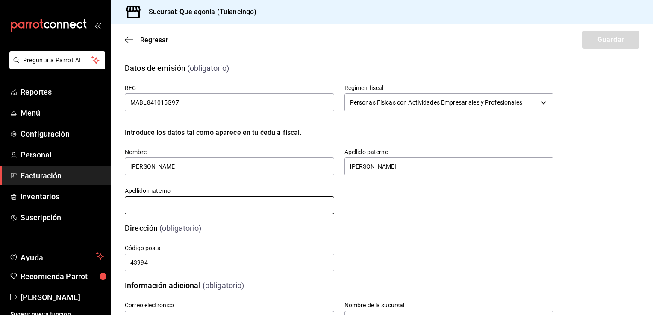
click at [273, 204] on input "text" at bounding box center [229, 206] width 209 height 18
type input "BRETON"
click at [350, 220] on div "Dirección (obligatorio)" at bounding box center [333, 223] width 439 height 22
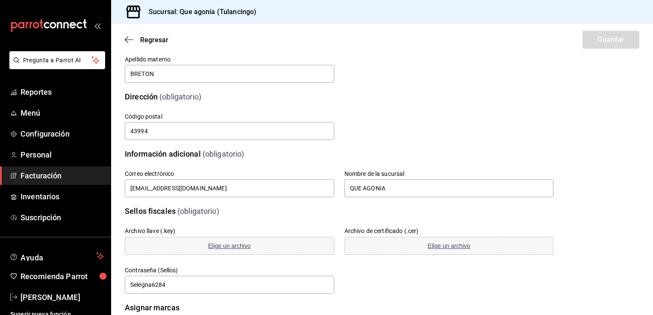
scroll to position [145, 0]
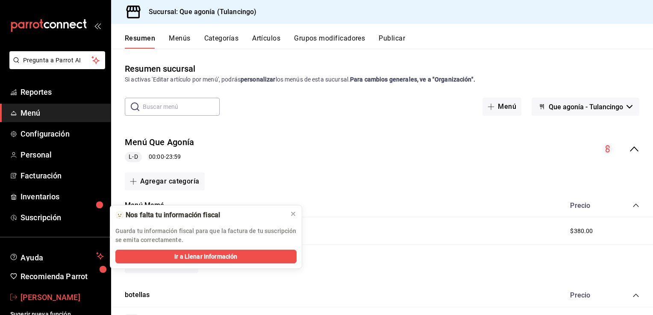
scroll to position [7, 0]
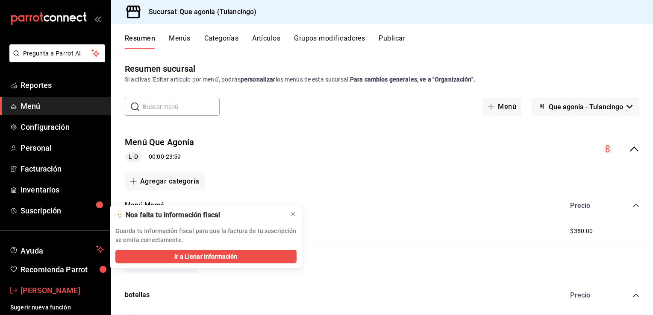
click at [59, 288] on font "[PERSON_NAME]" at bounding box center [51, 290] width 60 height 9
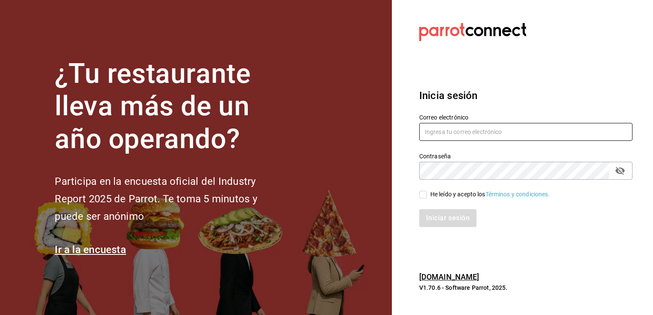
type input "[EMAIL_ADDRESS][DOMAIN_NAME]"
click at [437, 198] on div "He leído y acepto los Términos y condiciones." at bounding box center [490, 194] width 120 height 9
click at [427, 198] on input "He leído y acepto los Términos y condiciones." at bounding box center [423, 195] width 8 height 8
checkbox input "true"
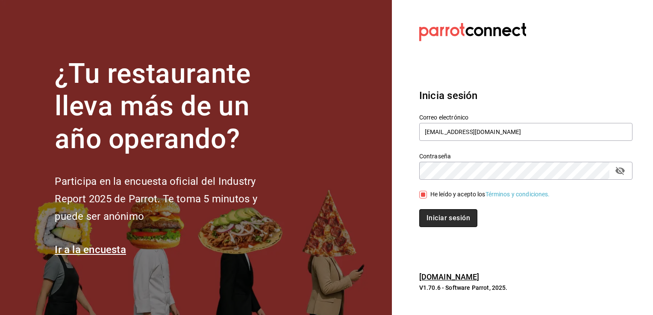
click at [447, 217] on button "Iniciar sesión" at bounding box center [448, 218] width 58 height 18
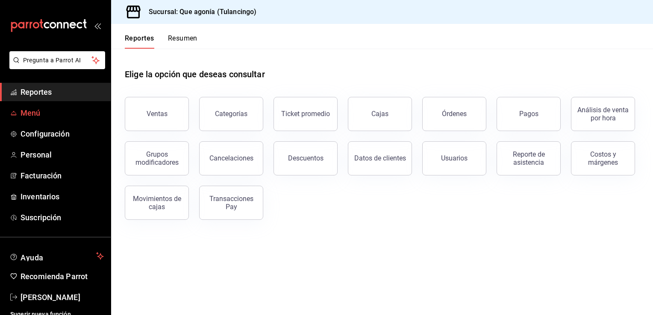
click at [32, 114] on font "Menú" at bounding box center [31, 113] width 20 height 9
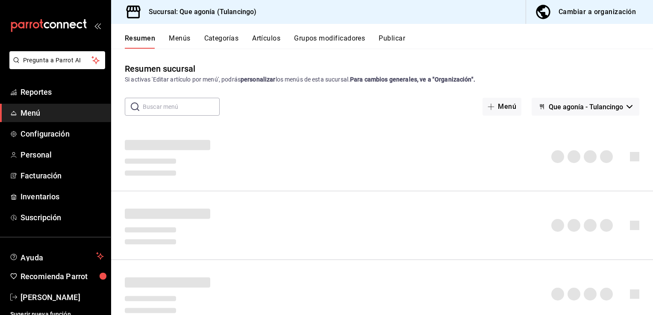
click at [263, 42] on button "Artículos" at bounding box center [266, 41] width 28 height 15
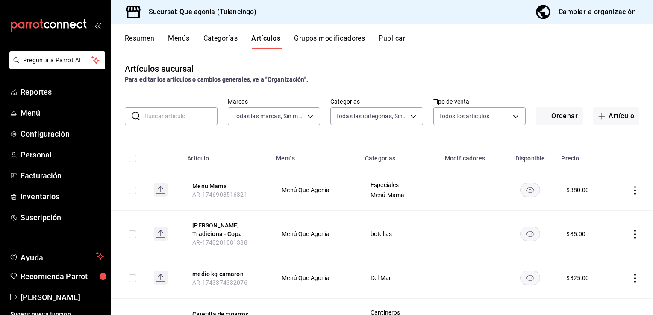
type input "38ab71ae-aa46-410b-8f45-e78ebe82e8db"
type input "b565bf5c-e42b-430a-8b67-8d6629a10210,3143f5b6-9559-4410-a361-526b02a85861,cbfa7…"
click at [579, 16] on div "Cambiar a organización" at bounding box center [596, 12] width 77 height 12
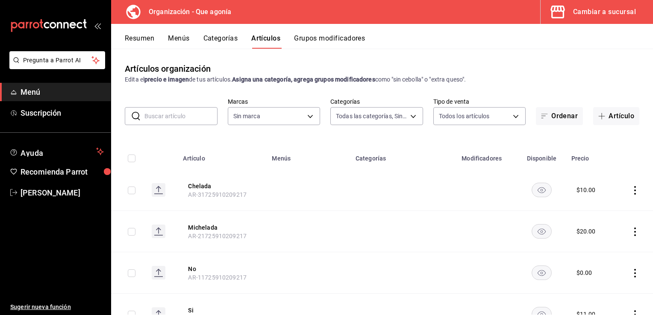
type input "08eb16e6-0e5e-4636-a53e-704705e80050,f8fa0c2e-277e-4c5b-a383-261e7f1890cc,38fcb…"
type input "aff9933b-d7ae-41ee-8bc9-88f66b34f7e4"
click at [179, 35] on button "Menús" at bounding box center [178, 41] width 21 height 15
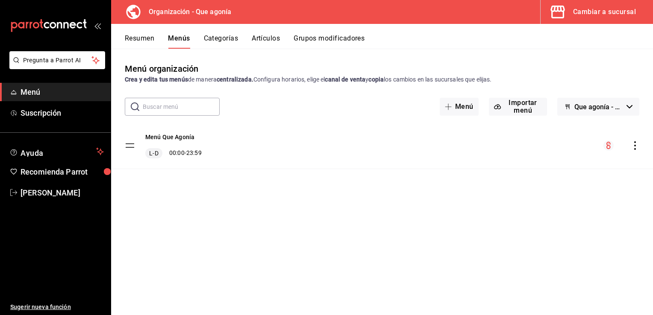
click at [588, 110] on span "Que agonía - Borrador" at bounding box center [598, 107] width 49 height 8
click at [578, 89] on div at bounding box center [326, 157] width 653 height 315
click at [176, 44] on button "Menús" at bounding box center [179, 41] width 22 height 15
drag, startPoint x: 135, startPoint y: 8, endPoint x: 260, endPoint y: 10, distance: 125.2
click at [260, 10] on div "Organización - Que agonía Cambiar a sucursal" at bounding box center [382, 12] width 542 height 24
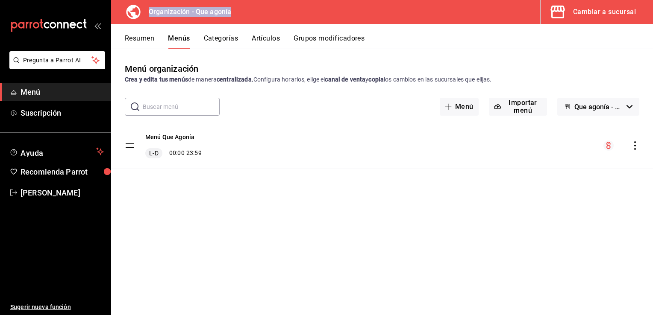
drag, startPoint x: 260, startPoint y: 10, endPoint x: 215, endPoint y: 16, distance: 44.8
click at [215, 16] on h3 "Organización - Que agonía" at bounding box center [186, 12] width 89 height 10
click at [162, 9] on h3 "Organización - Que agonía" at bounding box center [186, 12] width 89 height 10
click at [631, 144] on icon "Acciones" at bounding box center [635, 145] width 9 height 9
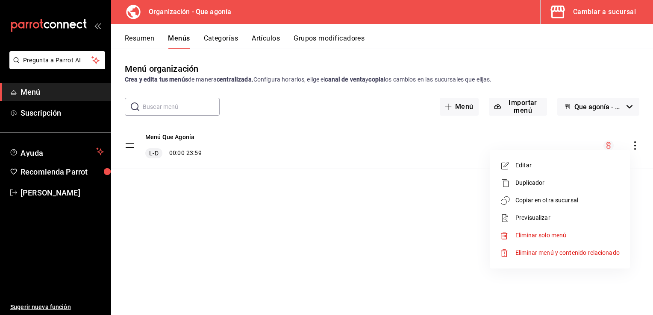
click at [523, 200] on span "Copiar en otra sucursal" at bounding box center [567, 200] width 104 height 9
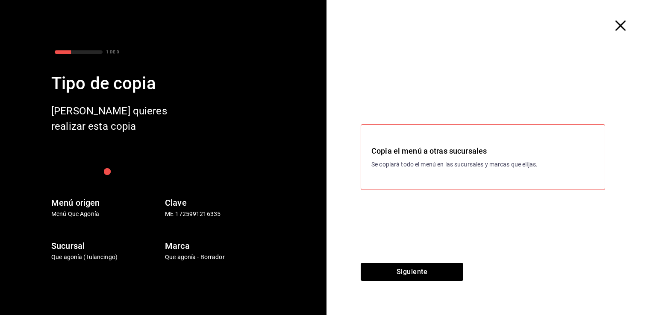
click at [619, 22] on icon "button" at bounding box center [620, 26] width 10 height 10
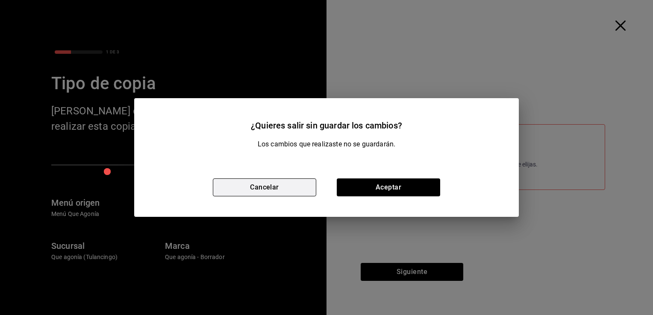
click at [267, 189] on button "Cancelar" at bounding box center [264, 188] width 103 height 18
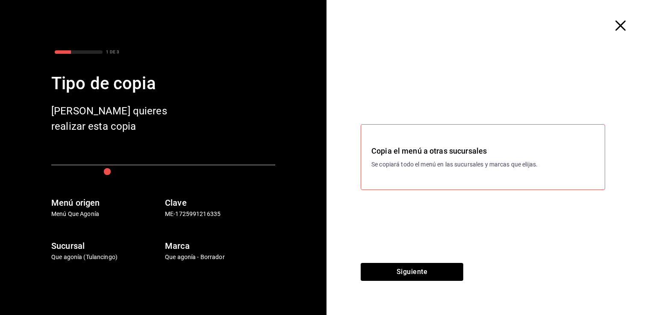
click at [618, 23] on icon "button" at bounding box center [620, 26] width 10 height 10
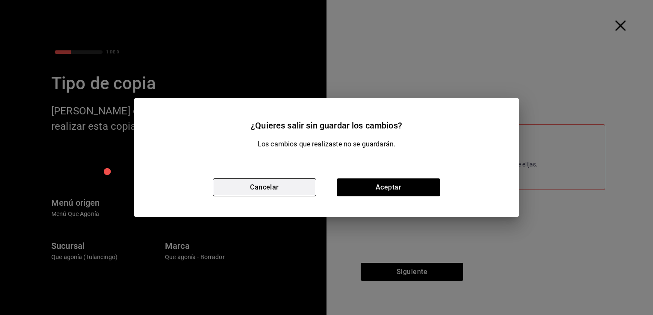
click at [263, 185] on button "Cancelar" at bounding box center [264, 188] width 103 height 18
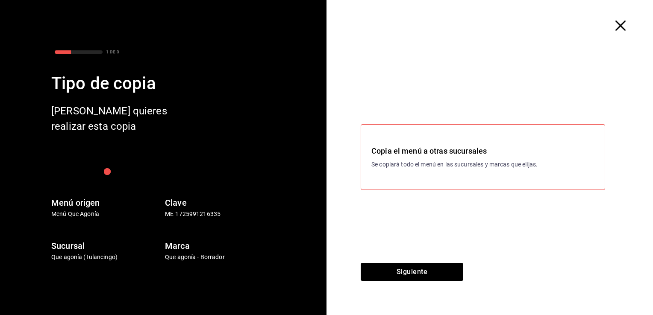
click at [619, 25] on icon "button" at bounding box center [620, 26] width 10 height 10
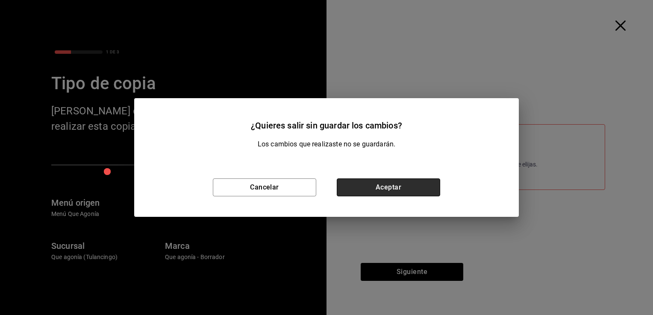
click at [396, 190] on button "Aceptar" at bounding box center [388, 188] width 103 height 18
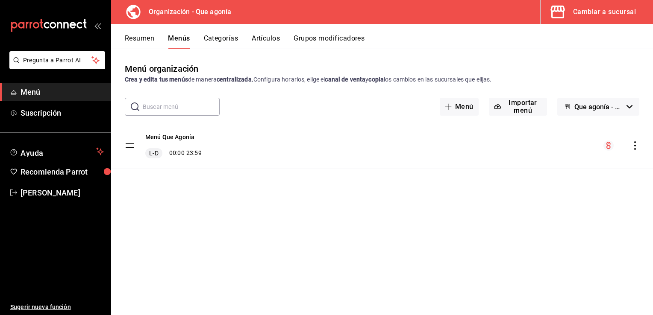
click at [576, 8] on div "Cambiar a sucursal" at bounding box center [604, 12] width 63 height 12
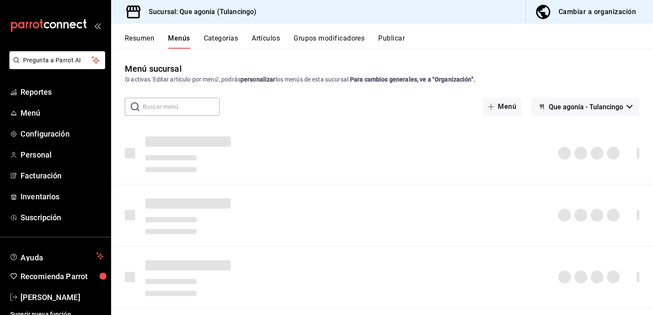
click at [270, 38] on button "Artículos" at bounding box center [266, 41] width 28 height 15
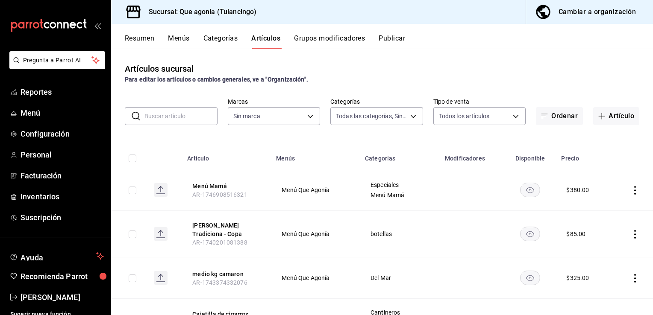
type input "b565bf5c-e42b-430a-8b67-8d6629a10210,3143f5b6-9559-4410-a361-526b02a85861,cbfa7…"
click at [202, 186] on button "Menú Mamá" at bounding box center [226, 186] width 68 height 9
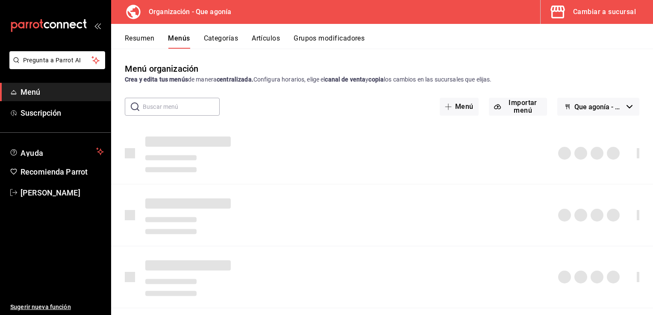
click at [596, 15] on div "Cambiar a sucursal" at bounding box center [604, 12] width 63 height 12
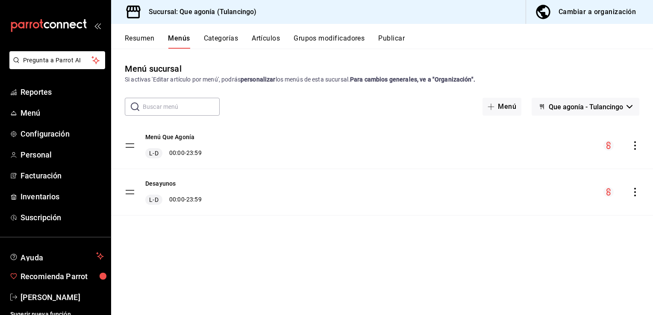
click at [474, 55] on div "Menú sucursal Si activas 'Editar artículo por menú', podrás personalizar los me…" at bounding box center [382, 182] width 542 height 266
click at [581, 21] on button "Cambiar a organización" at bounding box center [586, 12] width 120 height 24
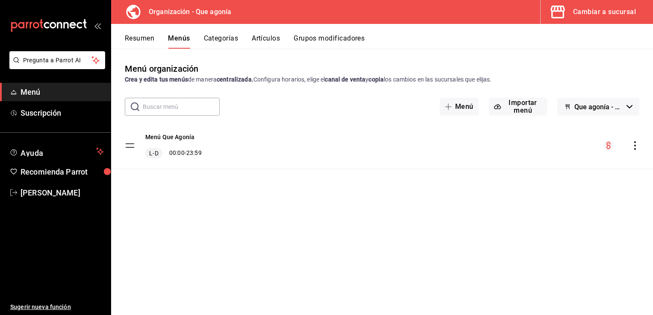
click at [221, 42] on button "Categorías" at bounding box center [221, 41] width 35 height 15
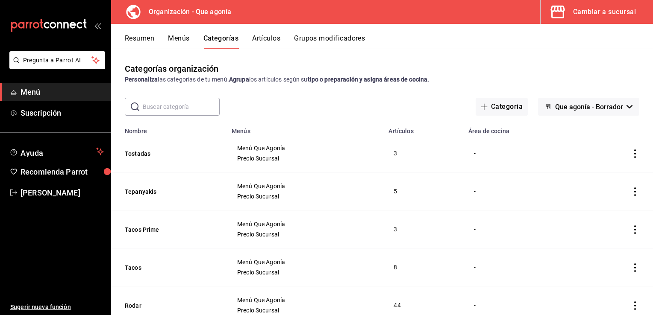
click at [261, 42] on button "Artículos" at bounding box center [266, 41] width 28 height 15
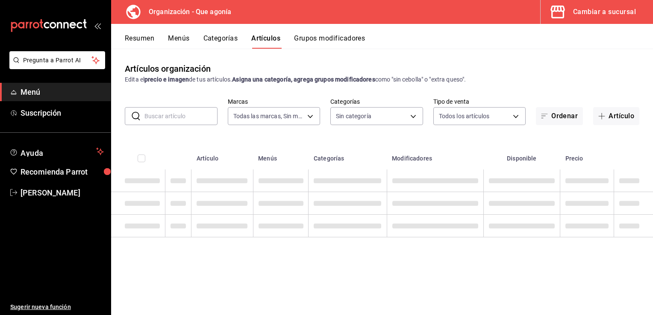
type input "aff9933b-d7ae-41ee-8bc9-88f66b34f7e4"
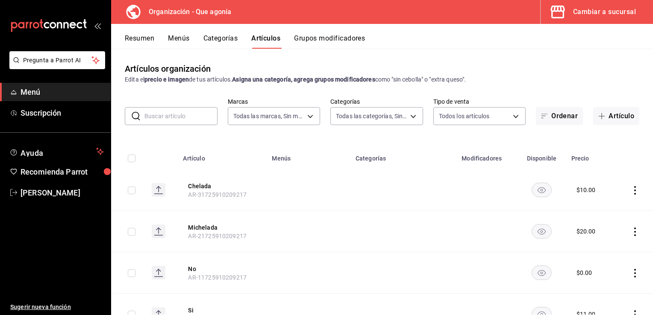
type input "08eb16e6-0e5e-4636-a53e-704705e80050,f8fa0c2e-277e-4c5b-a383-261e7f1890cc,38fcb…"
click at [176, 39] on button "Menús" at bounding box center [178, 41] width 21 height 15
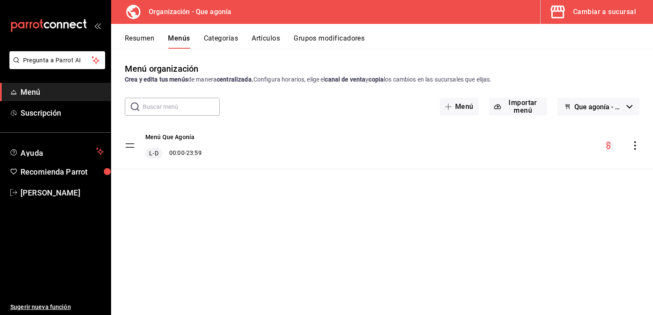
click at [572, 18] on button "Cambiar a sucursal" at bounding box center [593, 12] width 106 height 24
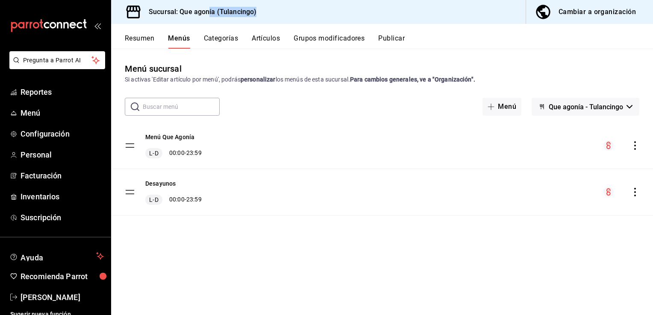
drag, startPoint x: 207, startPoint y: 10, endPoint x: 289, endPoint y: 18, distance: 82.0
click at [289, 18] on div "Sucursal: Que agonía (Tulancingo) Cambiar a organización" at bounding box center [382, 12] width 542 height 24
click at [588, 6] on button "Cambiar a organización" at bounding box center [586, 12] width 120 height 24
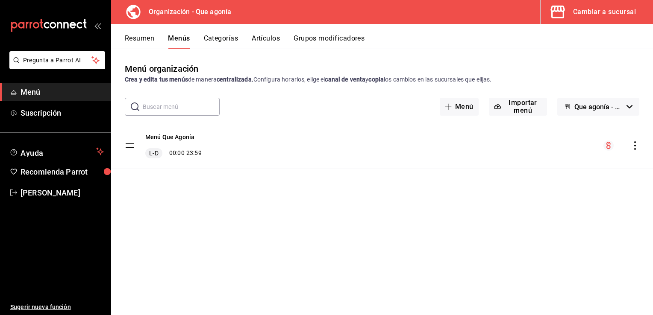
click at [250, 35] on div "Resumen Menús Categorías Artículos Grupos modificadores" at bounding box center [389, 41] width 528 height 15
click at [261, 35] on button "Artículos" at bounding box center [266, 41] width 28 height 15
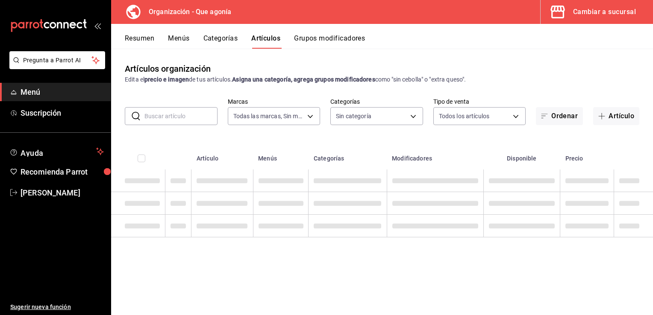
type input "aff9933b-d7ae-41ee-8bc9-88f66b34f7e4"
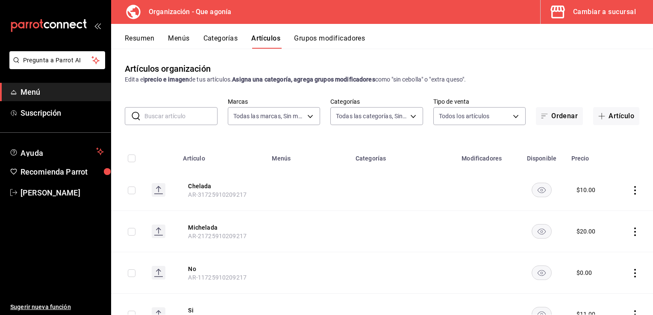
type input "08eb16e6-0e5e-4636-a53e-704705e80050,f8fa0c2e-277e-4c5b-a383-261e7f1890cc,38fcb…"
click at [597, 16] on div "Cambiar a sucursal" at bounding box center [604, 12] width 63 height 12
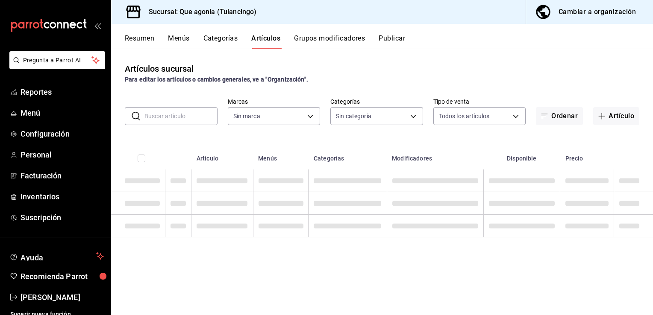
type input "38ab71ae-aa46-410b-8f45-e78ebe82e8db"
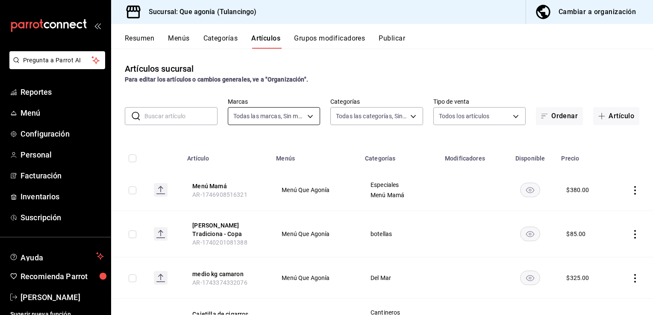
type input "b565bf5c-e42b-430a-8b67-8d6629a10210,3143f5b6-9559-4410-a361-526b02a85861,cbfa7…"
click at [167, 117] on input "text" at bounding box center [180, 116] width 73 height 17
click at [196, 89] on div "Artículos sucursal Para editar los artículos o cambios generales, ve a "Organiz…" at bounding box center [382, 182] width 542 height 266
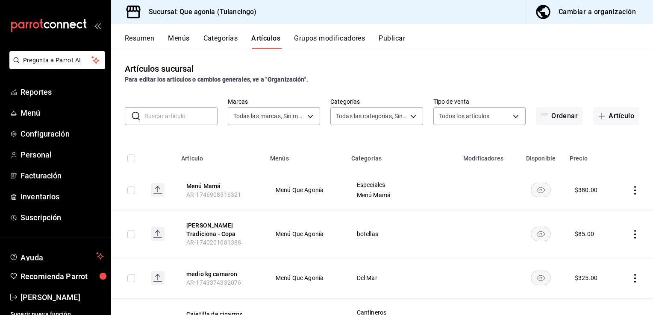
click at [179, 41] on button "Menús" at bounding box center [178, 41] width 21 height 15
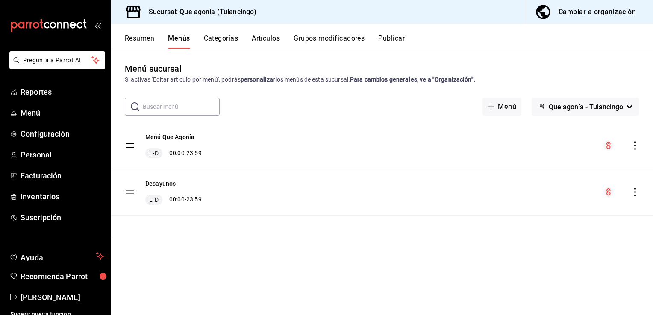
click at [597, 15] on div "Cambiar a organización" at bounding box center [596, 12] width 77 height 12
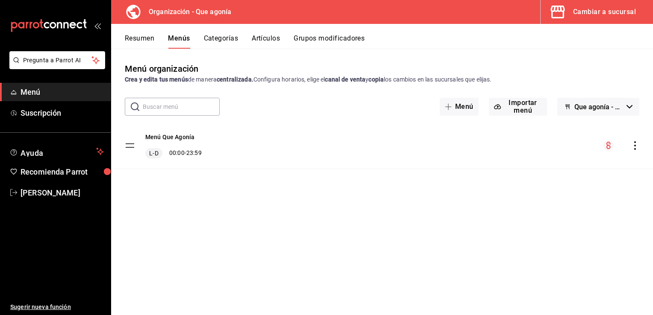
click at [588, 12] on div "Cambiar a sucursal" at bounding box center [604, 12] width 63 height 12
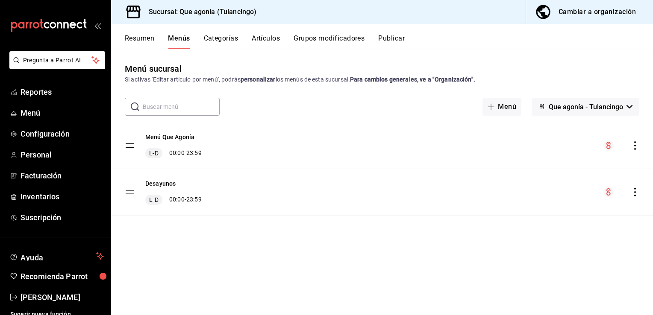
click at [224, 42] on button "Categorías" at bounding box center [221, 41] width 35 height 15
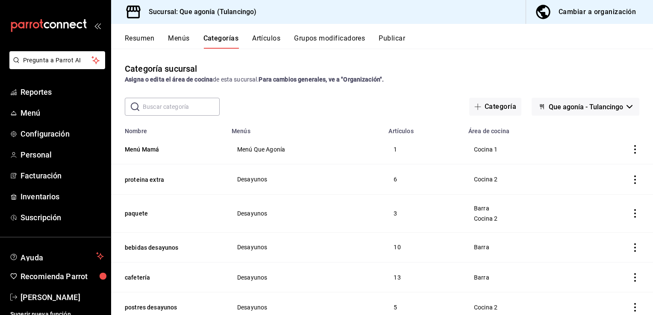
click at [590, 6] on div "Cambiar a organización" at bounding box center [596, 12] width 77 height 12
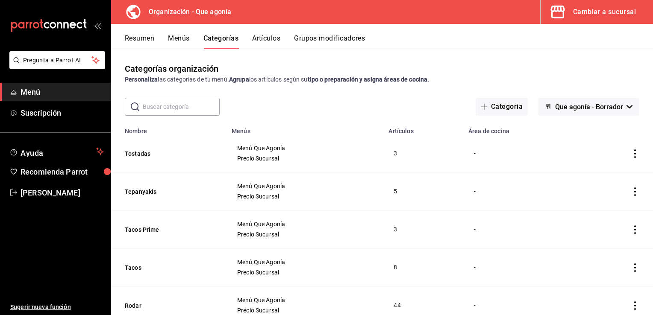
click at [264, 40] on button "Artículos" at bounding box center [266, 41] width 28 height 15
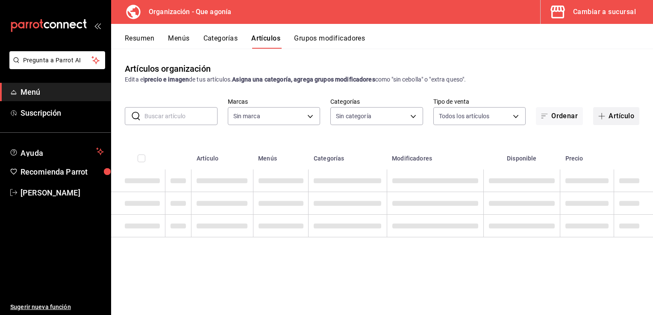
type input "aff9933b-d7ae-41ee-8bc9-88f66b34f7e4"
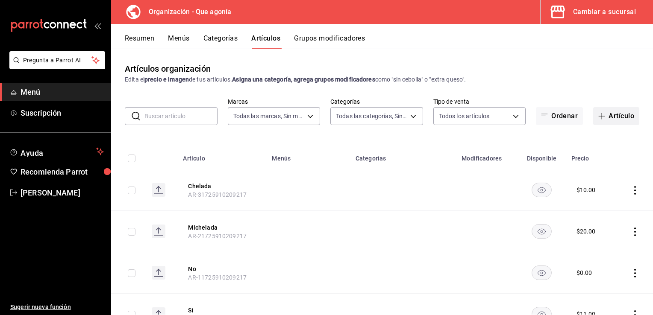
type input "08eb16e6-0e5e-4636-a53e-704705e80050,f8fa0c2e-277e-4c5b-a383-261e7f1890cc,38fcb…"
click at [613, 117] on font "Artículo" at bounding box center [621, 116] width 26 height 8
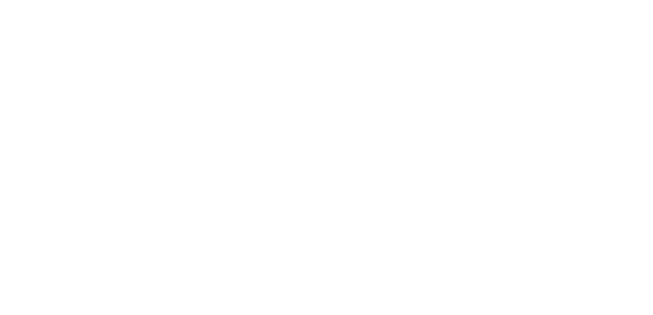
click at [321, 3] on html at bounding box center [326, 1] width 653 height 3
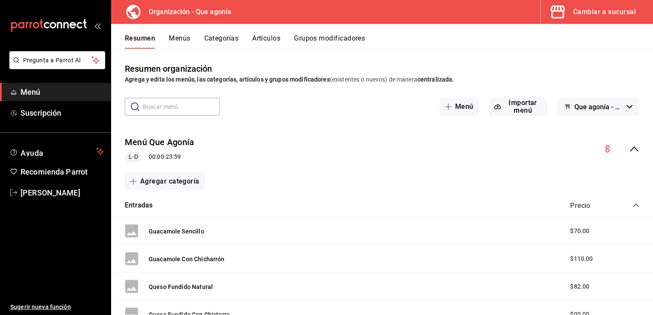
click at [258, 40] on button "Artículos" at bounding box center [266, 41] width 28 height 15
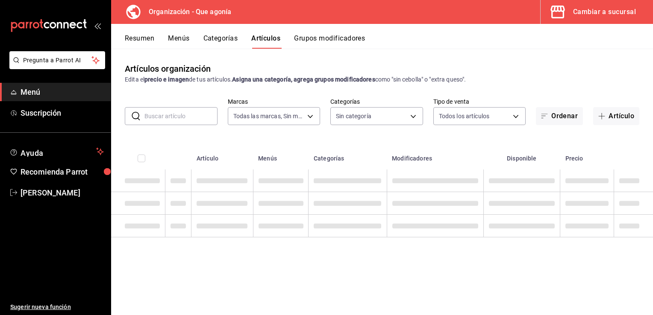
type input "aff9933b-d7ae-41ee-8bc9-88f66b34f7e4"
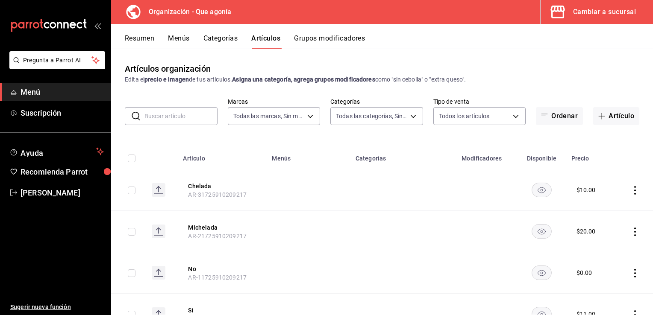
type input "08eb16e6-0e5e-4636-a53e-704705e80050,f8fa0c2e-277e-4c5b-a383-261e7f1890cc,38fcb…"
click at [598, 119] on span "button" at bounding box center [603, 116] width 10 height 7
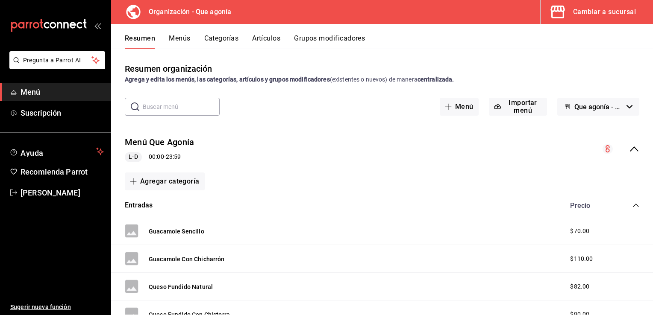
click at [601, 10] on div "Cambiar a sucursal" at bounding box center [604, 12] width 63 height 12
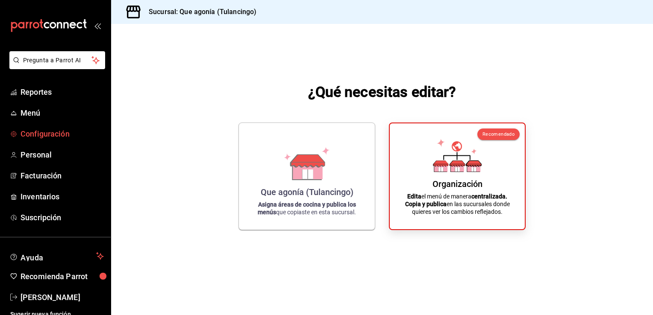
click at [35, 136] on font "Configuración" at bounding box center [45, 133] width 49 height 9
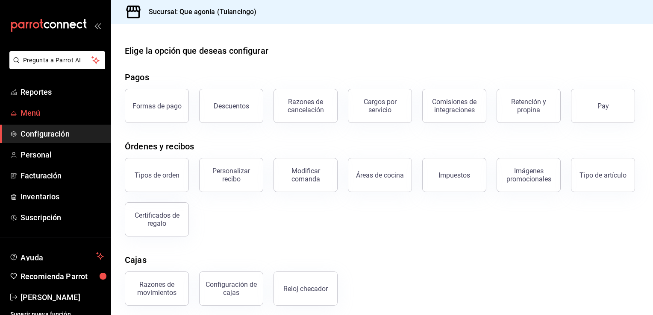
click at [39, 109] on font "Menú" at bounding box center [31, 113] width 20 height 9
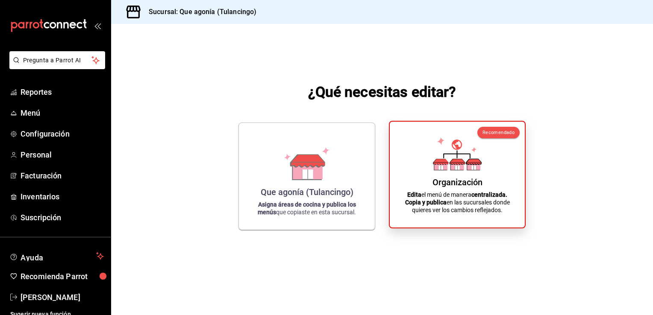
click at [434, 173] on div "Organización Edita el menú de manera centralizada. Copia y publica en las sucur…" at bounding box center [457, 175] width 114 height 92
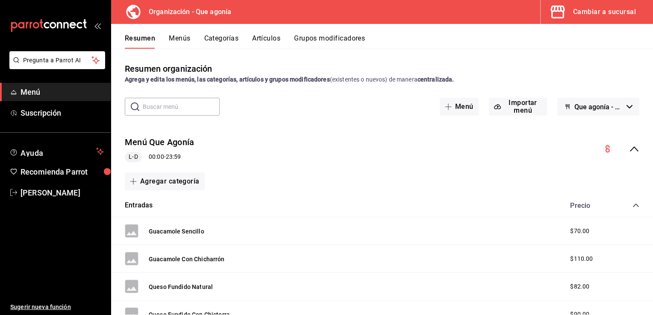
click at [268, 35] on button "Artículos" at bounding box center [266, 41] width 28 height 15
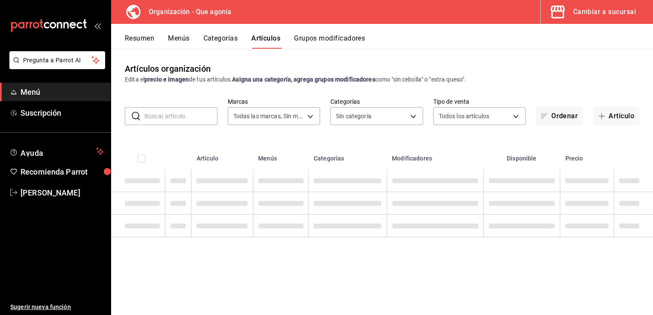
type input "aff9933b-d7ae-41ee-8bc9-88f66b34f7e4"
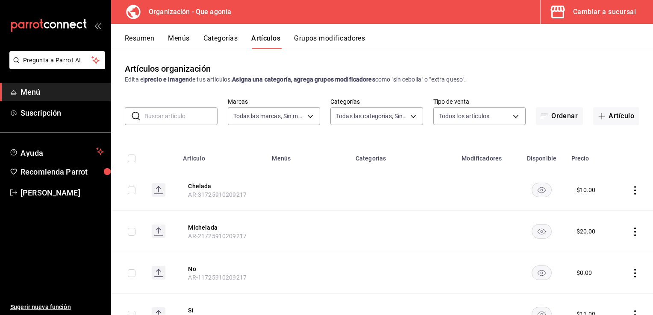
type input "08eb16e6-0e5e-4636-a53e-704705e80050,f8fa0c2e-277e-4c5b-a383-261e7f1890cc,38fcb…"
click at [608, 117] on font "Artículo" at bounding box center [621, 116] width 26 height 8
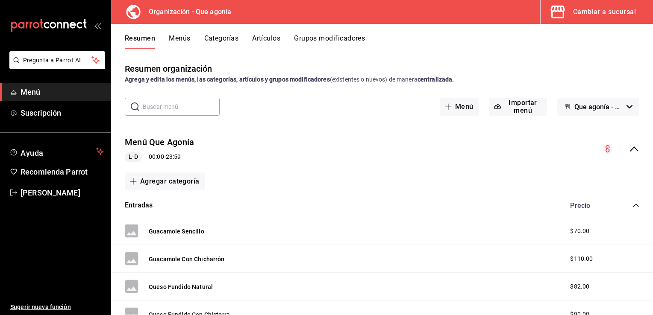
click at [572, 11] on button "Cambiar a sucursal" at bounding box center [593, 12] width 106 height 24
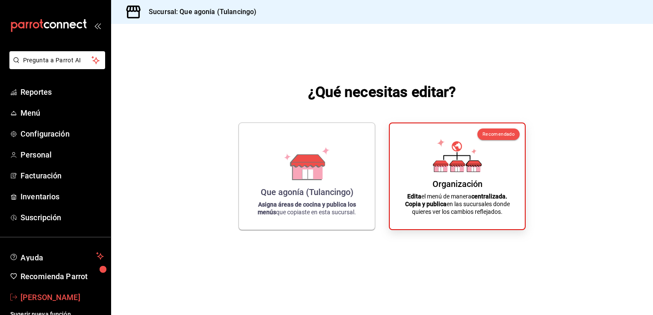
scroll to position [7, 0]
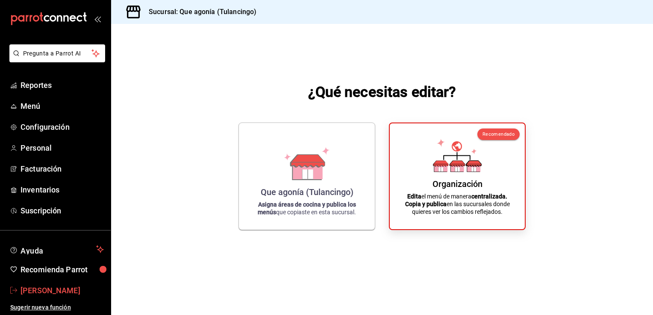
click at [43, 290] on font "[PERSON_NAME]" at bounding box center [51, 290] width 60 height 9
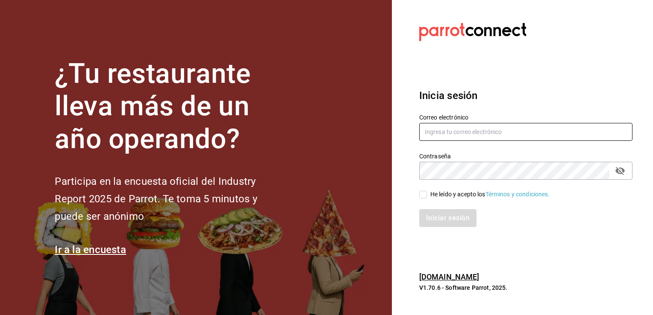
type input "queagonia5@gmail.com"
click at [427, 195] on span "He leído y acepto los Términos y condiciones." at bounding box center [488, 194] width 123 height 9
click at [427, 195] on input "He leído y acepto los Términos y condiciones." at bounding box center [423, 195] width 8 height 8
checkbox input "true"
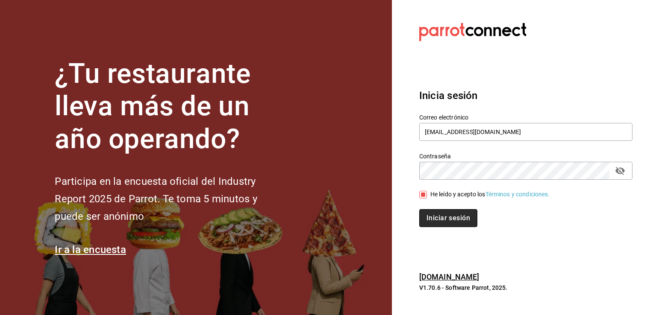
click at [443, 221] on button "Iniciar sesión" at bounding box center [448, 218] width 58 height 18
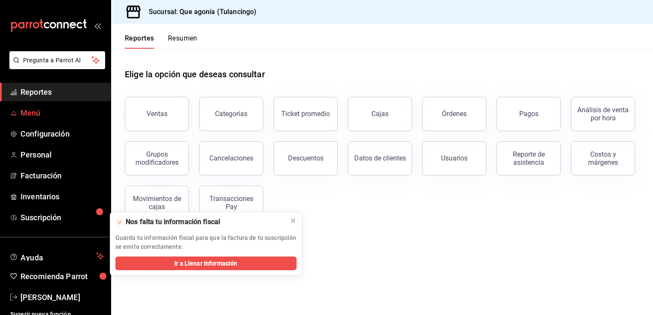
click at [24, 114] on font "Menú" at bounding box center [31, 113] width 20 height 9
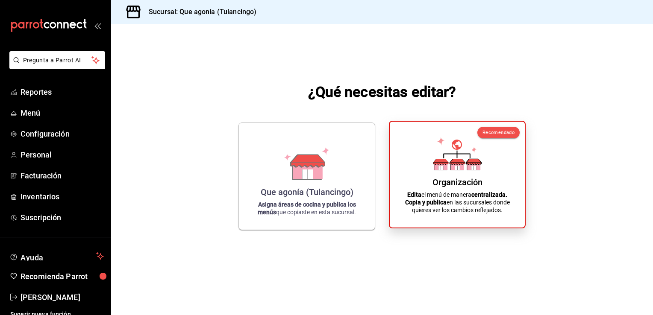
click at [448, 160] on icon at bounding box center [457, 153] width 49 height 33
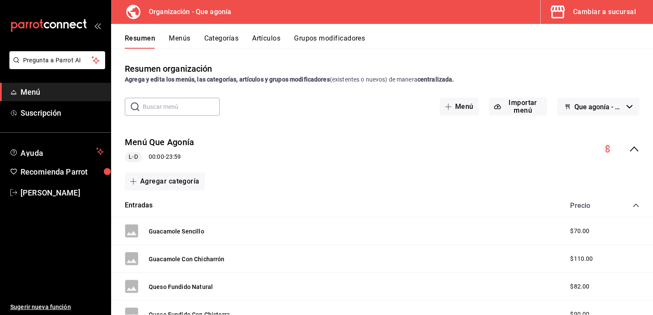
click at [266, 36] on button "Artículos" at bounding box center [266, 41] width 28 height 15
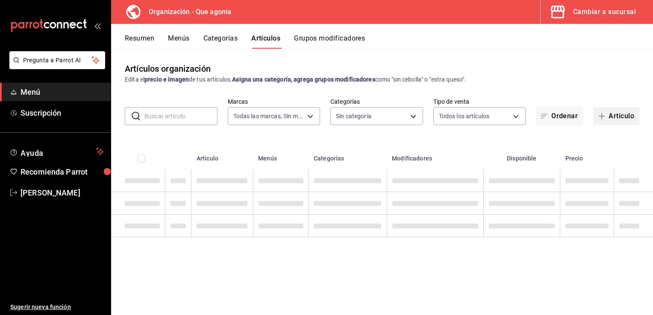
type input "aff9933b-d7ae-41ee-8bc9-88f66b34f7e4"
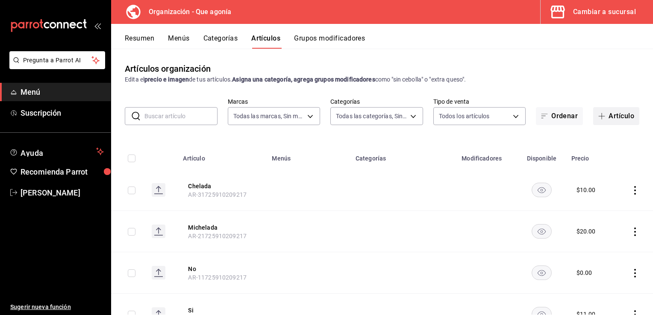
click at [617, 117] on font "Artículo" at bounding box center [621, 116] width 26 height 8
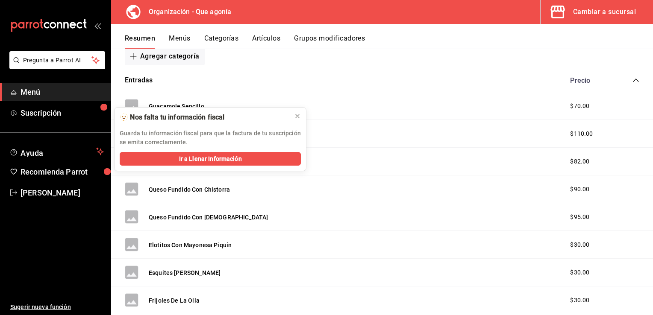
scroll to position [128, 0]
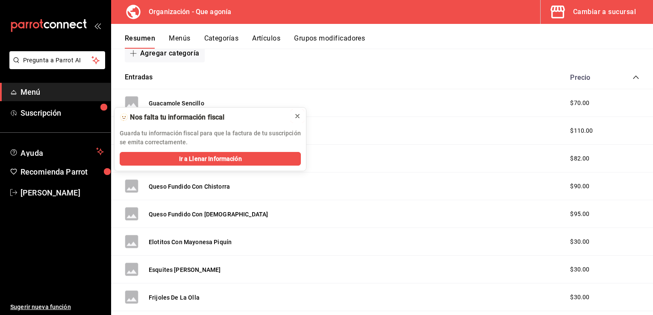
click at [294, 116] on icon at bounding box center [297, 116] width 7 height 7
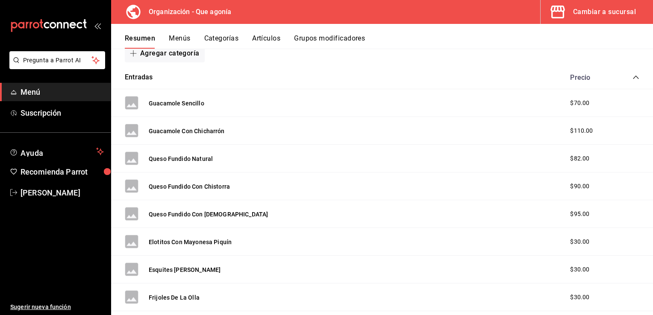
click at [600, 15] on div "Cambiar a sucursal" at bounding box center [604, 12] width 63 height 12
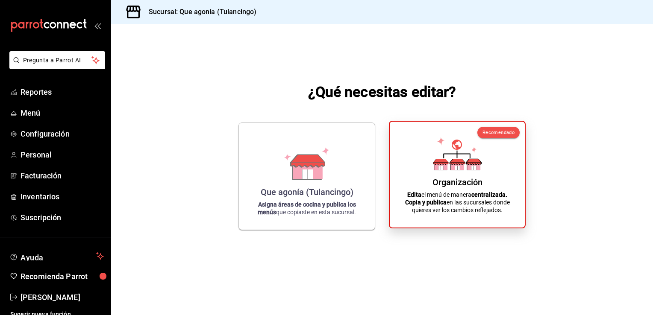
click at [462, 204] on p "Edita el menú de manera centralizada. Copia y publica en las sucursales donde q…" at bounding box center [457, 202] width 114 height 23
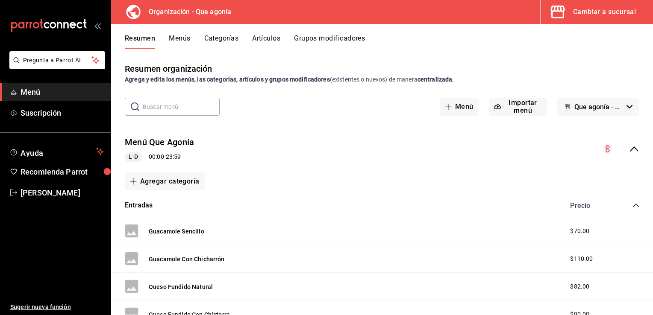
click at [270, 38] on button "Artículos" at bounding box center [266, 41] width 28 height 15
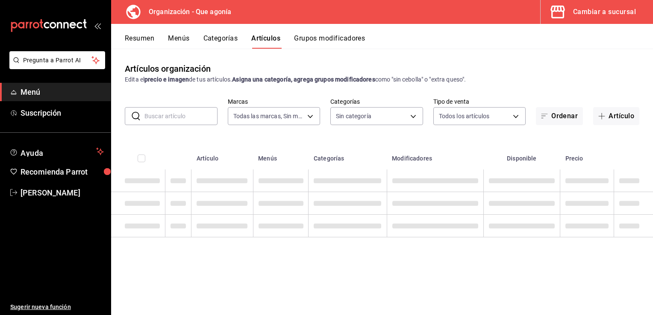
type input "aff9933b-d7ae-41ee-8bc9-88f66b34f7e4"
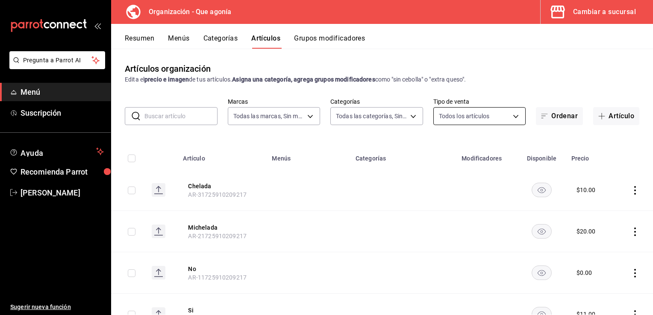
type input "08eb16e6-0e5e-4636-a53e-704705e80050,f8fa0c2e-277e-4c5b-a383-261e7f1890cc,38fcb…"
click at [599, 119] on span "button" at bounding box center [603, 116] width 10 height 7
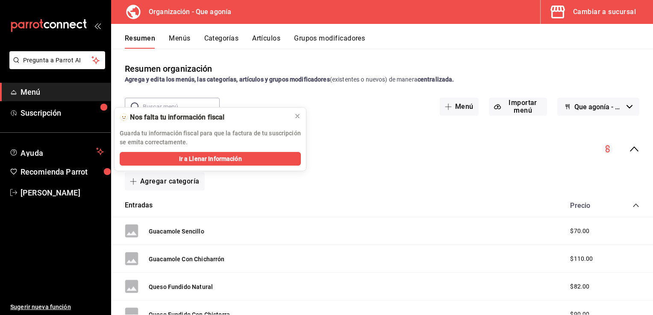
click at [576, 51] on div "Resumen organización Agrega y edita los menús, las categorías, artículos y grup…" at bounding box center [382, 182] width 542 height 266
drag, startPoint x: 593, startPoint y: 25, endPoint x: 385, endPoint y: 108, distance: 223.6
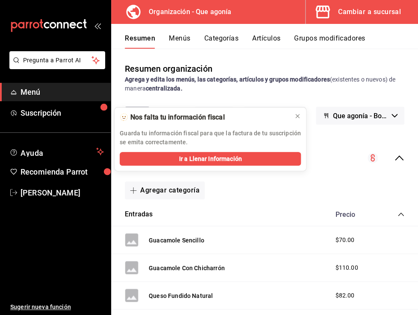
click at [324, 73] on div "Resumen organización Agrega y edita los menús, las categorías, artículos y grup…" at bounding box center [264, 77] width 307 height 31
click at [258, 40] on button "Artículos" at bounding box center [266, 41] width 28 height 15
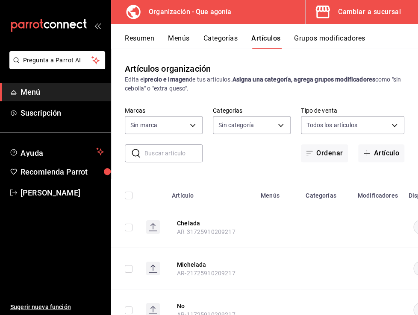
type input "aff9933b-d7ae-41ee-8bc9-88f66b34f7e4"
type input "08eb16e6-0e5e-4636-a53e-704705e80050,f8fa0c2e-277e-4c5b-a383-261e7f1890cc,38fcb…"
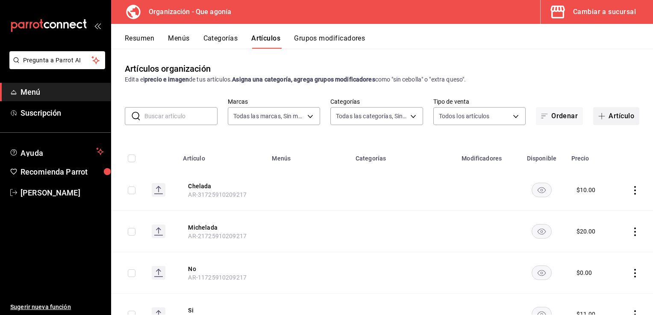
click at [610, 115] on font "Artículo" at bounding box center [621, 116] width 26 height 8
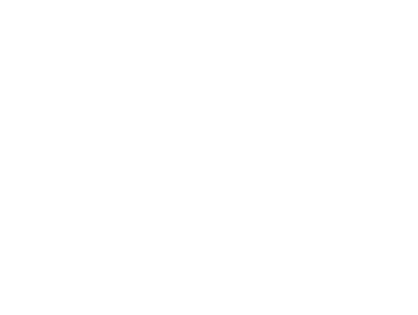
click at [267, 3] on html "GANA 1 MES GRATIS EN TU SUSCRIPCIÓN AQUÍ ¿Recuerdas cómo empezó tu restaurante?…" at bounding box center [209, 1] width 418 height 3
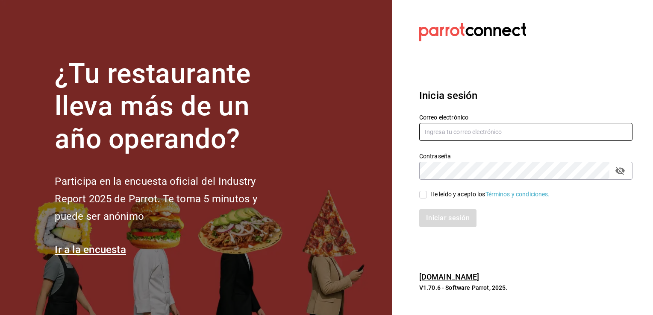
type input "queagonia5@gmail.com"
click at [417, 201] on div "Iniciar sesión" at bounding box center [520, 213] width 223 height 28
click at [417, 190] on div "He leído y acepto los Términos y condiciones." at bounding box center [525, 194] width 213 height 9
click at [417, 192] on input "He leído y acepto los Términos y condiciones." at bounding box center [423, 195] width 8 height 8
checkbox input "true"
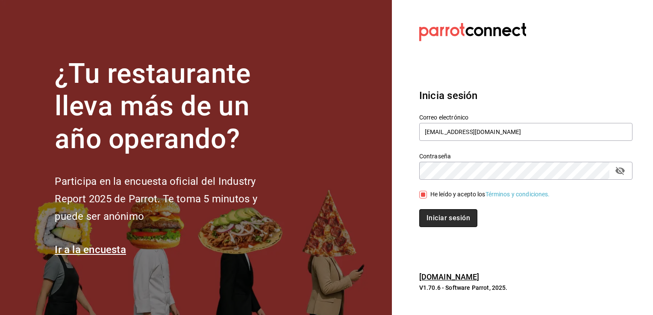
click at [417, 215] on button "Iniciar sesión" at bounding box center [448, 218] width 58 height 18
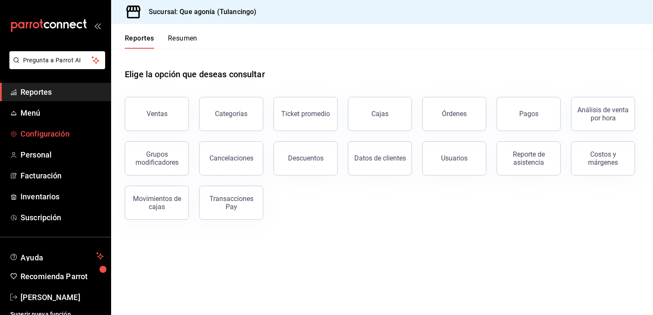
scroll to position [7, 0]
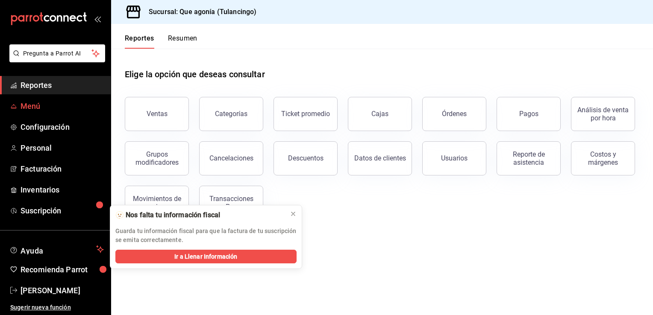
click at [27, 103] on font "Menú" at bounding box center [31, 106] width 20 height 9
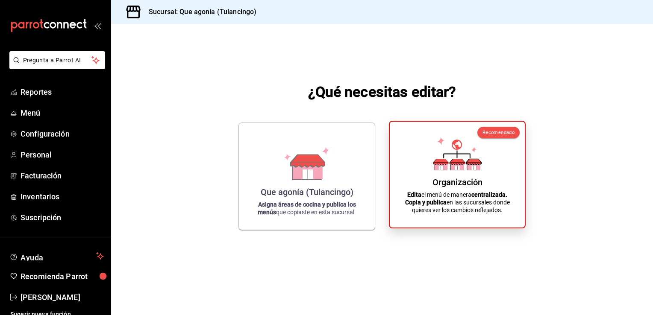
click at [446, 159] on icon at bounding box center [457, 153] width 49 height 33
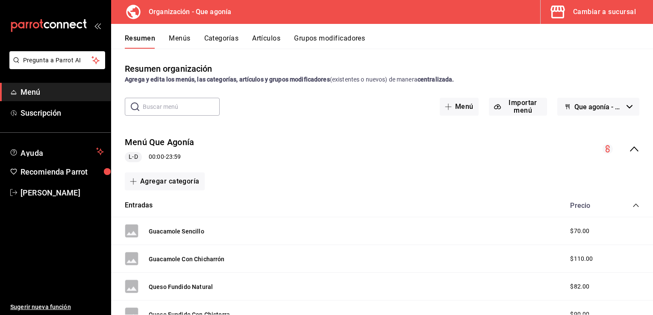
drag, startPoint x: 283, startPoint y: 36, endPoint x: 291, endPoint y: 38, distance: 7.7
click at [283, 36] on div "Resumen Menús Categorías Artículos Grupos modificadores" at bounding box center [389, 41] width 528 height 15
click at [267, 35] on button "Artículos" at bounding box center [266, 41] width 28 height 15
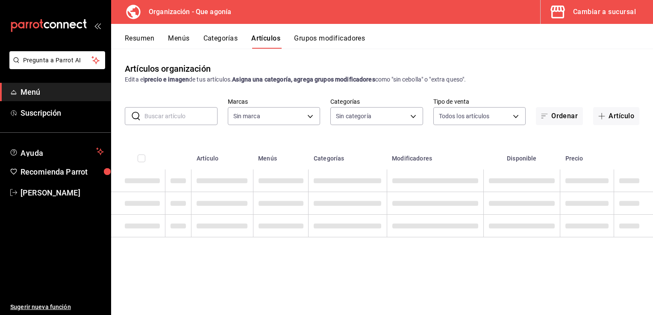
type input "aff9933b-d7ae-41ee-8bc9-88f66b34f7e4"
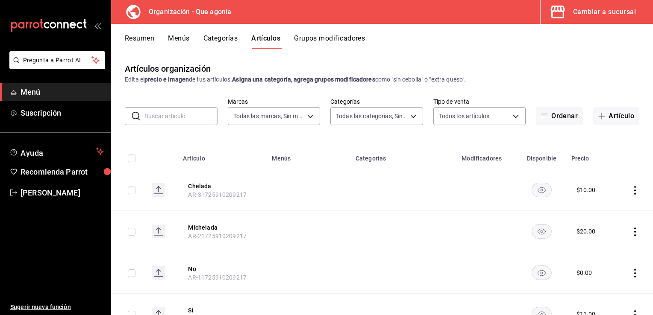
type input "08eb16e6-0e5e-4636-a53e-704705e80050,f8fa0c2e-277e-4c5b-a383-261e7f1890cc,38fcb…"
click at [620, 117] on font "Artículo" at bounding box center [621, 116] width 26 height 8
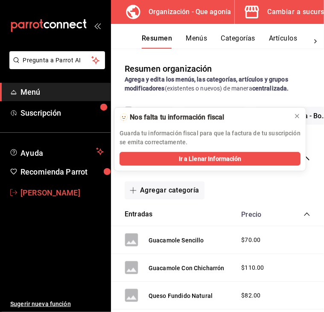
click at [63, 193] on font "[PERSON_NAME]" at bounding box center [51, 192] width 60 height 9
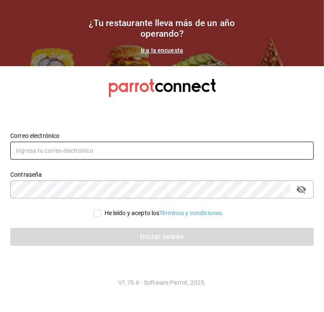
type input "[EMAIL_ADDRESS][DOMAIN_NAME]"
click at [116, 152] on input "[EMAIL_ADDRESS][DOMAIN_NAME]" at bounding box center [162, 151] width 304 height 18
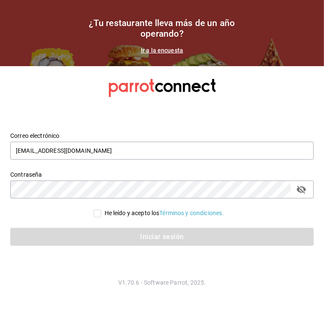
click at [302, 187] on icon "Campo de contraseña" at bounding box center [301, 190] width 9 height 8
